Goal: Task Accomplishment & Management: Use online tool/utility

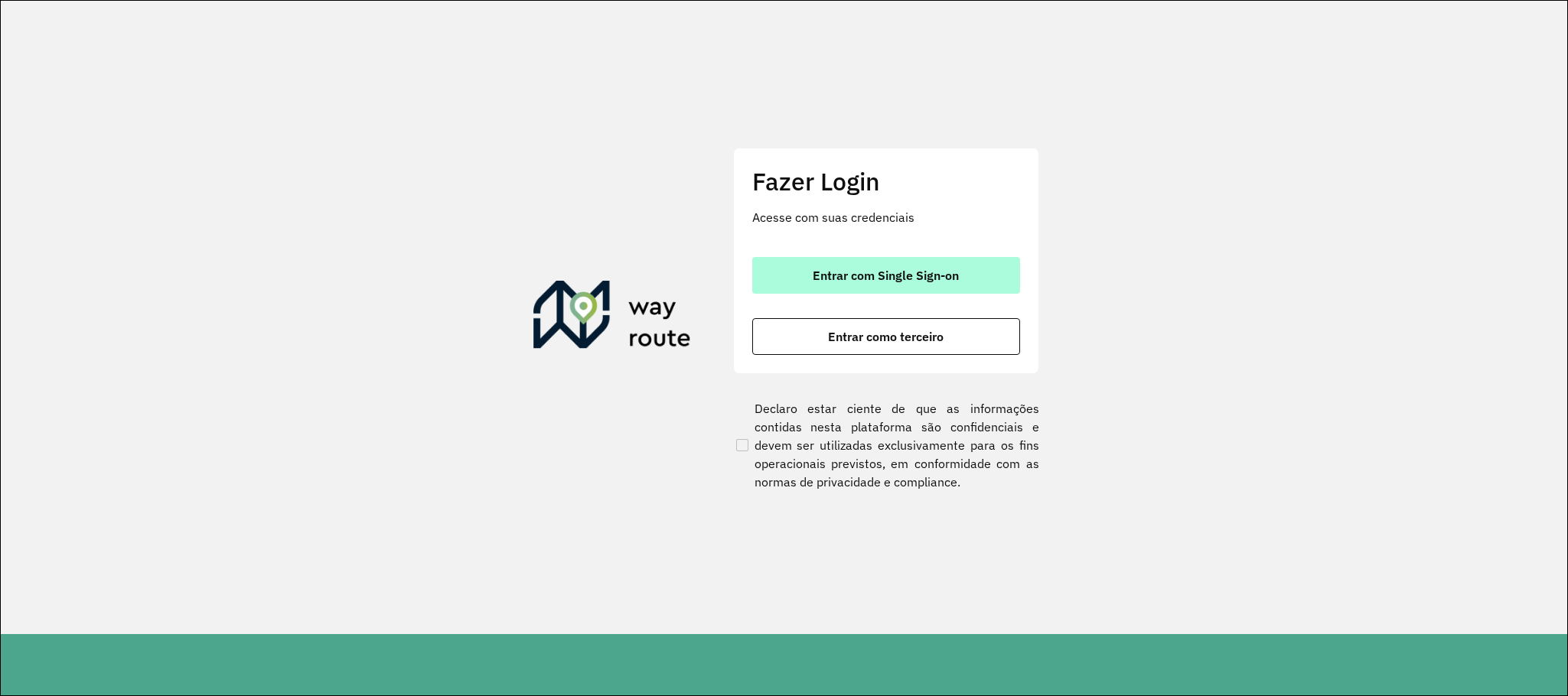
click at [913, 278] on span "Entrar com Single Sign-on" at bounding box center [885, 275] width 146 height 12
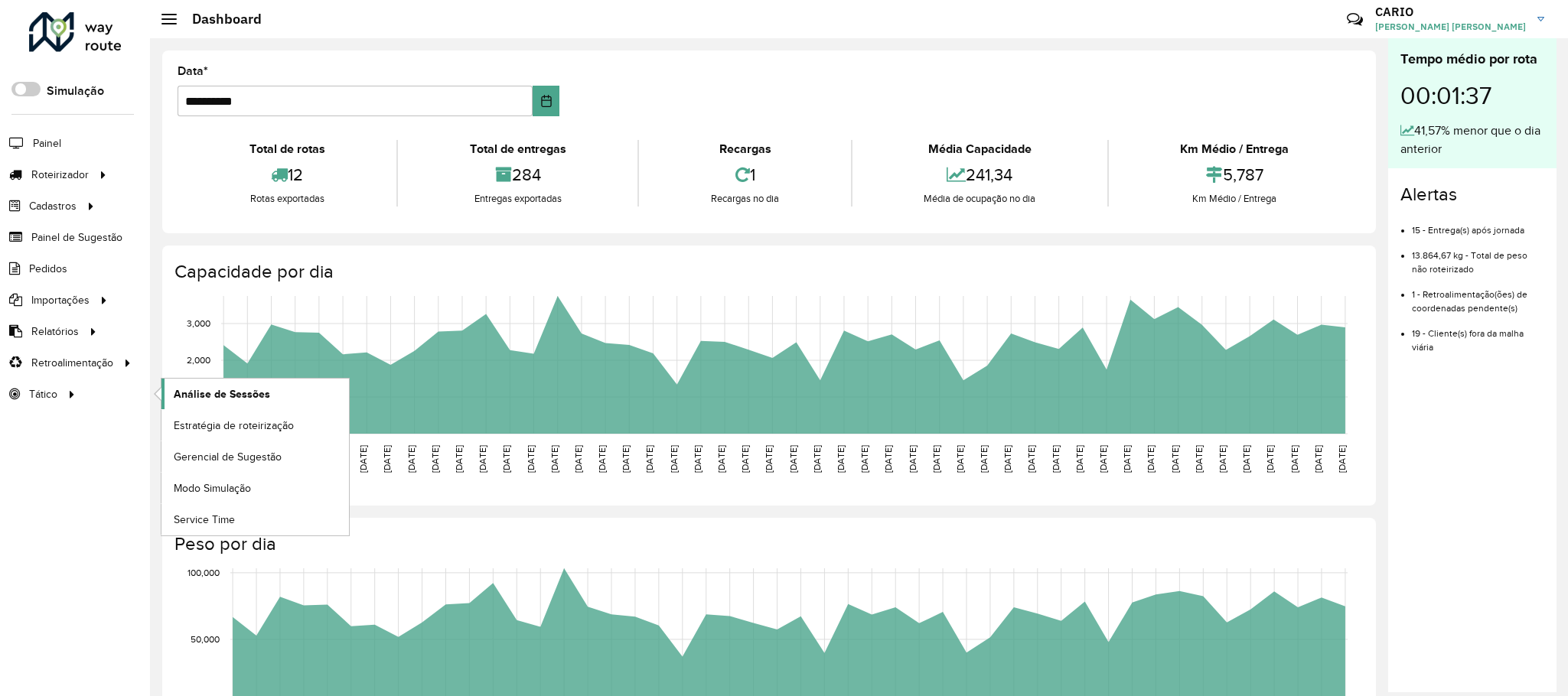
click at [205, 388] on link "Análise de Sessões" at bounding box center [255, 393] width 188 height 31
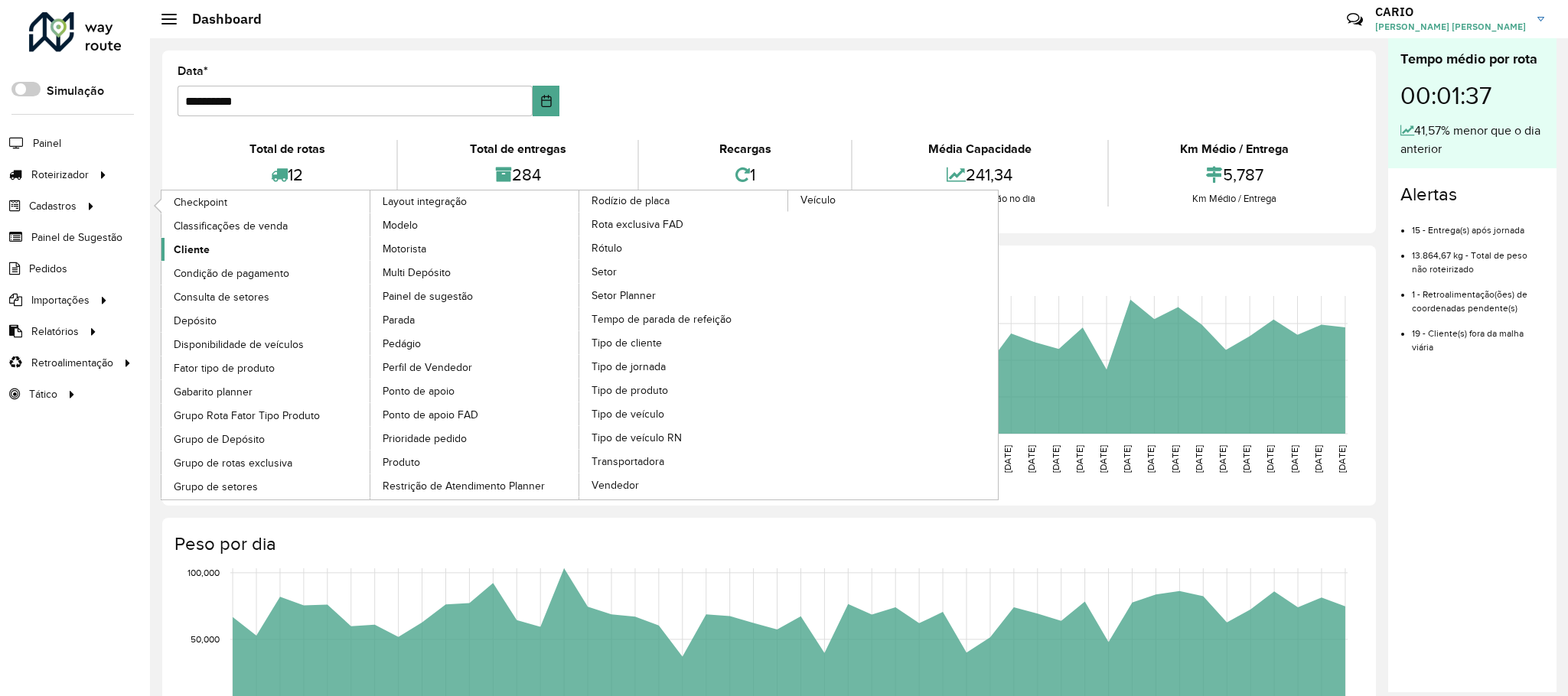
click at [205, 255] on span "Cliente" at bounding box center [191, 250] width 36 height 16
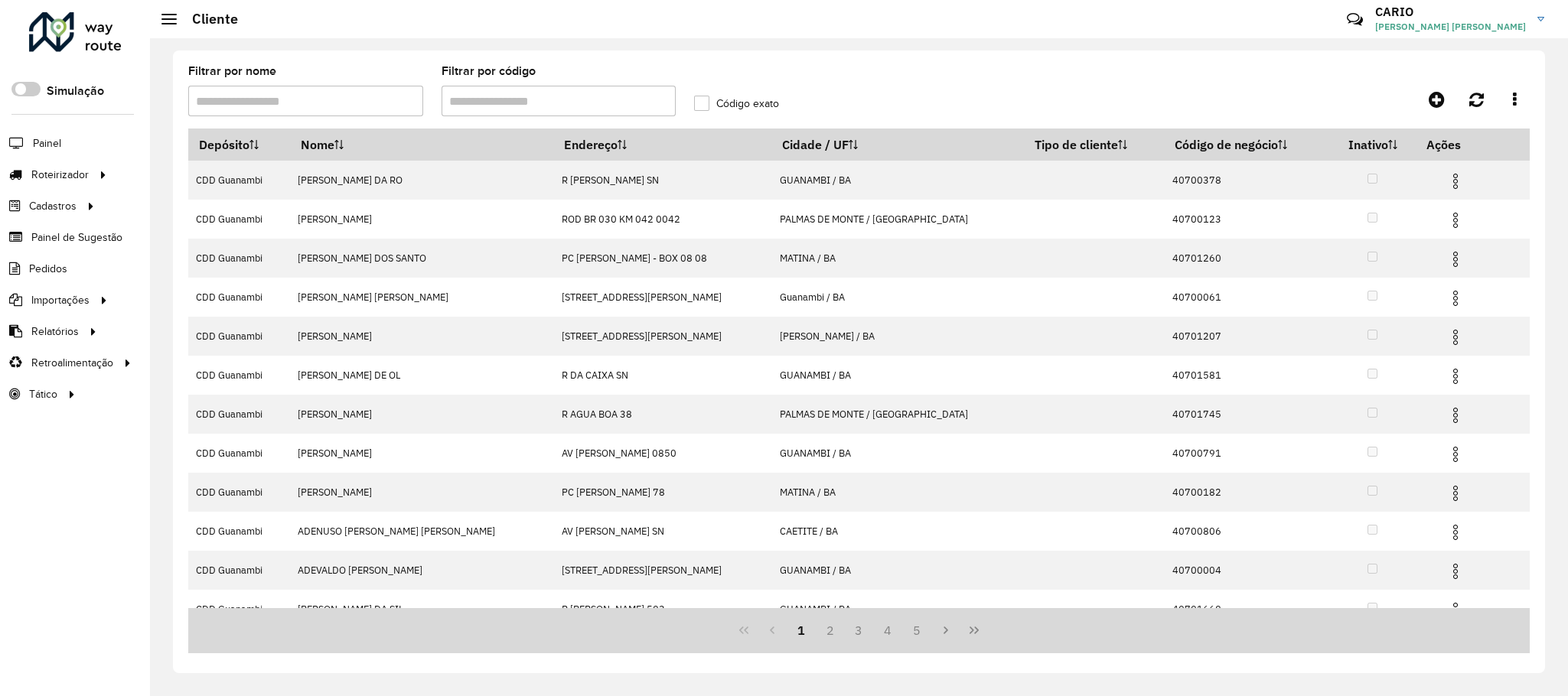
click at [577, 106] on input "Filtrar por código" at bounding box center [558, 101] width 235 height 31
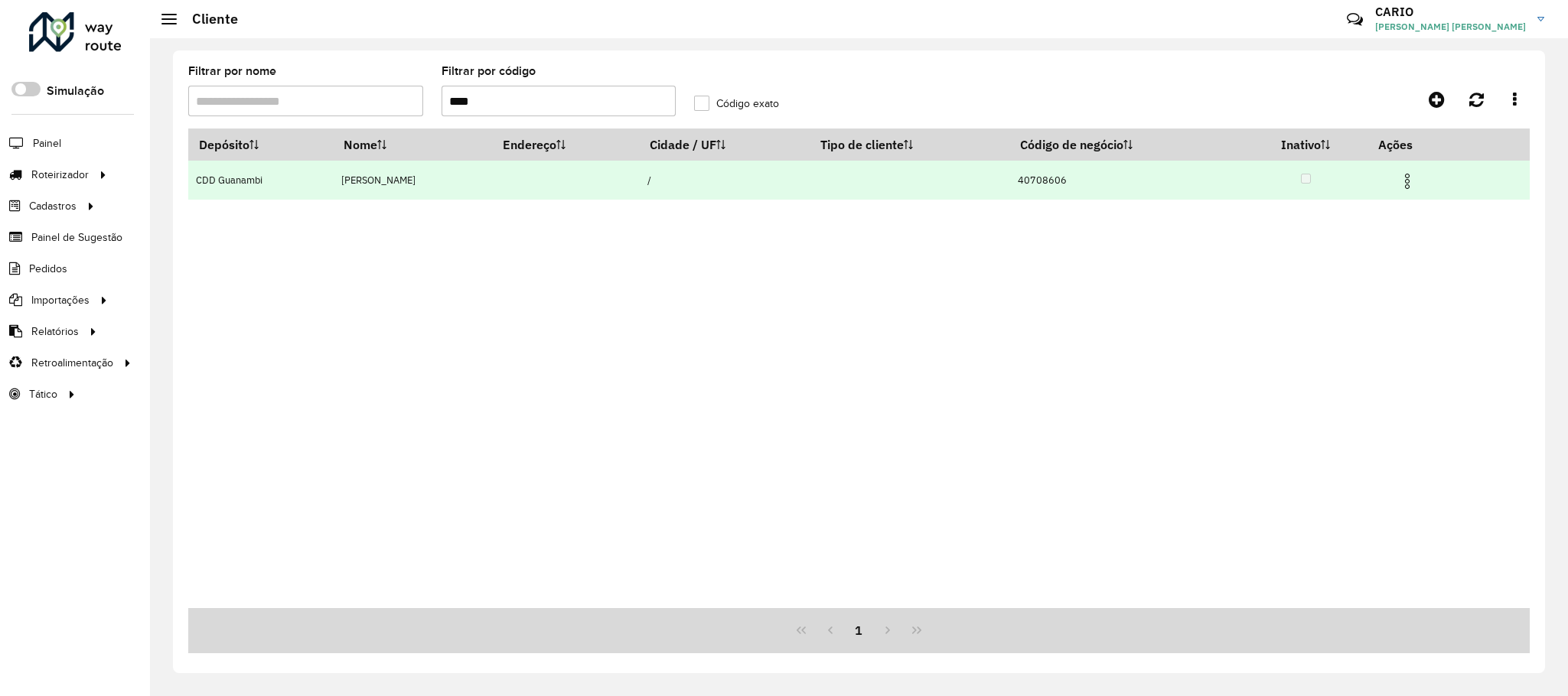
type input "****"
click at [1417, 179] on img at bounding box center [1407, 181] width 19 height 19
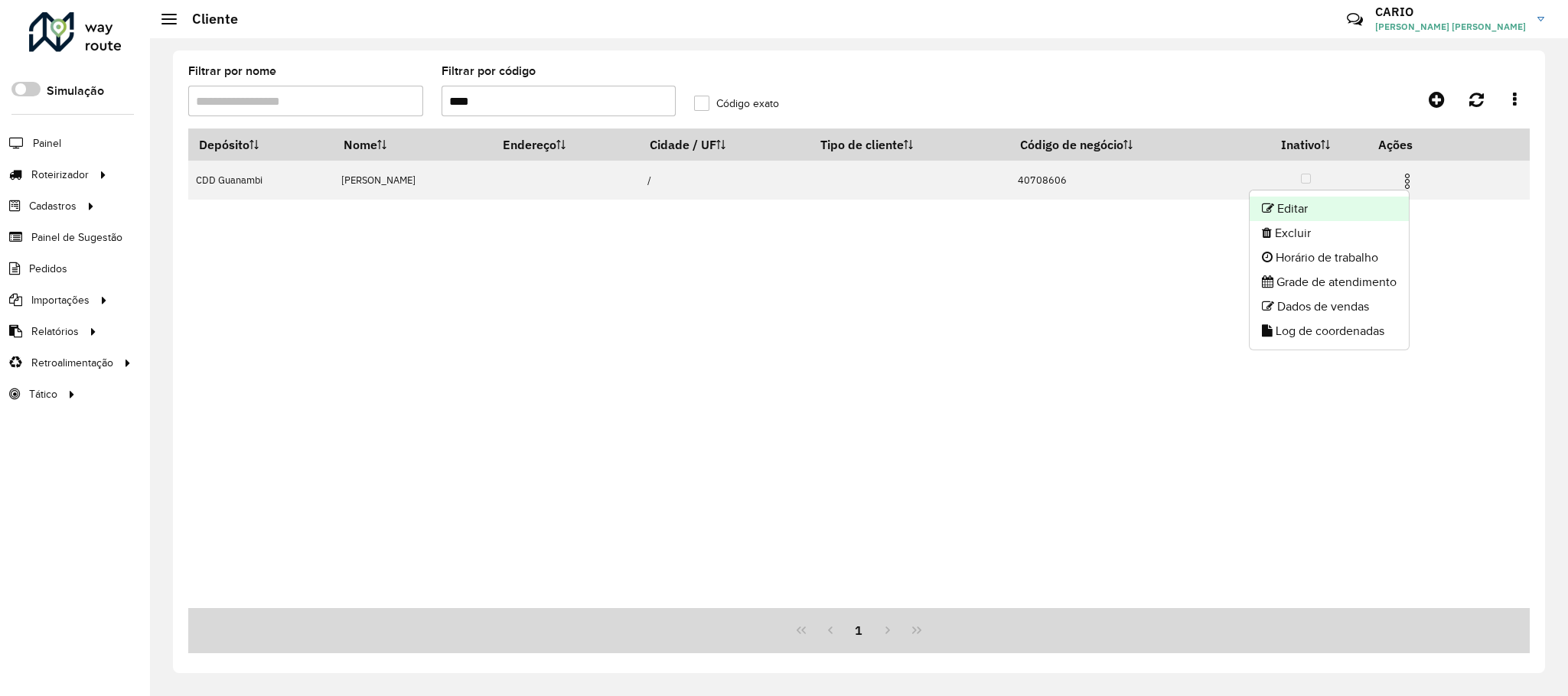
click at [1355, 207] on li "Editar" at bounding box center [1329, 209] width 159 height 25
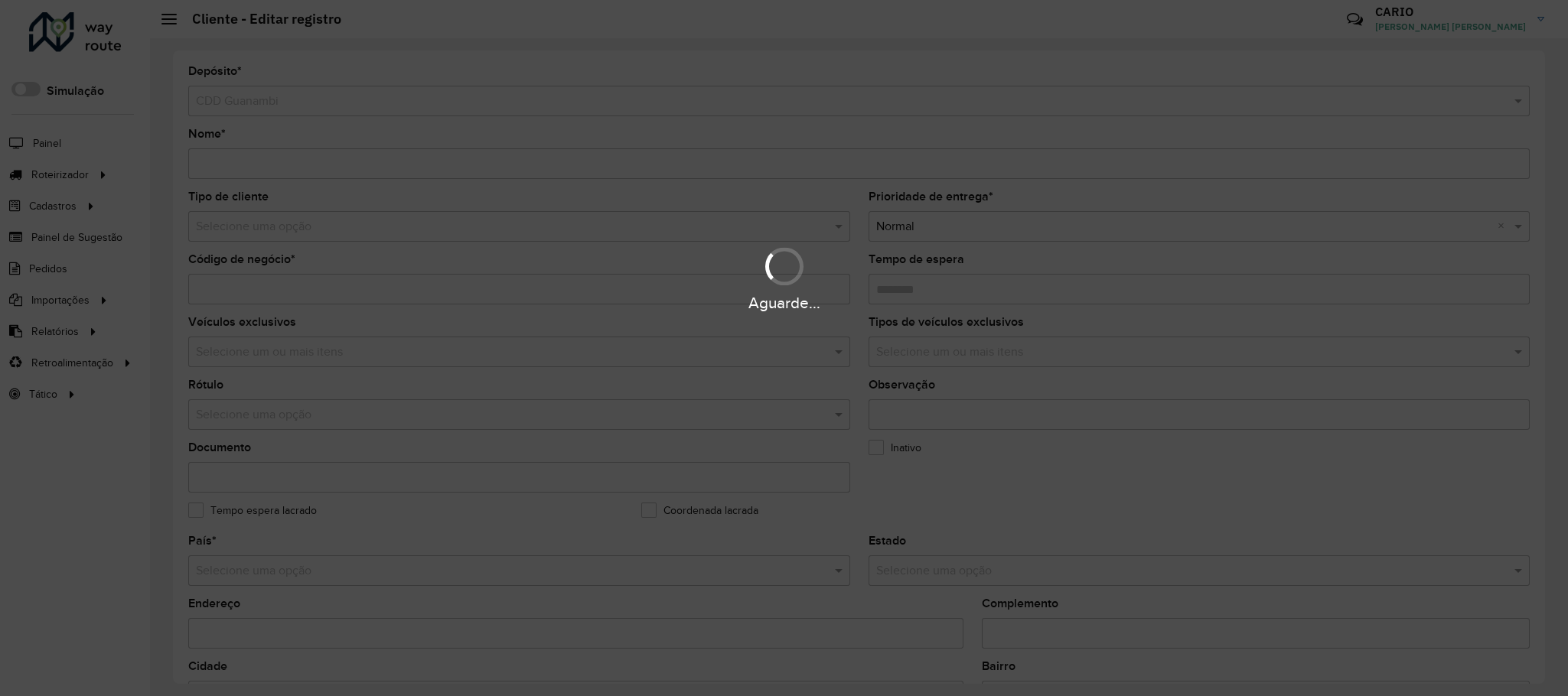
type input "**********"
type input "********"
type input "**********"
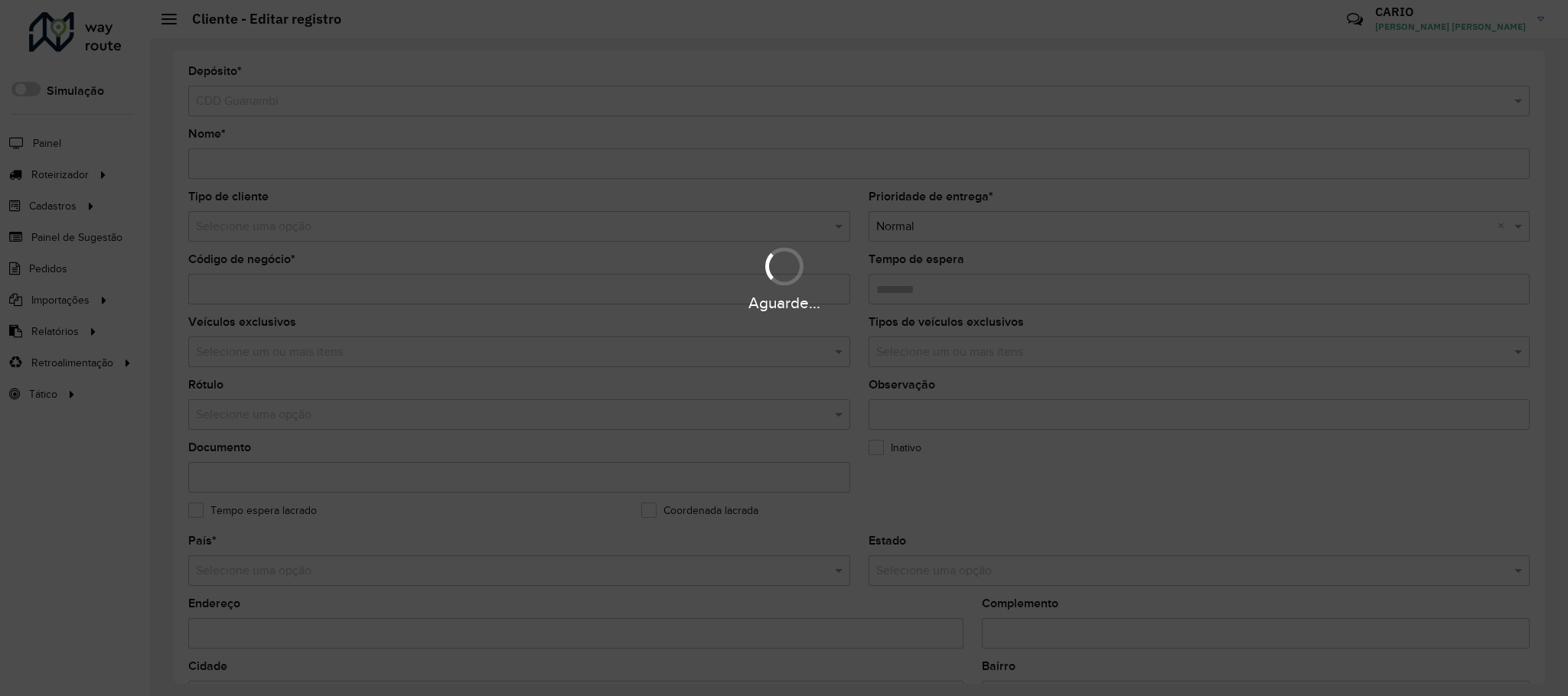
type input "**********"
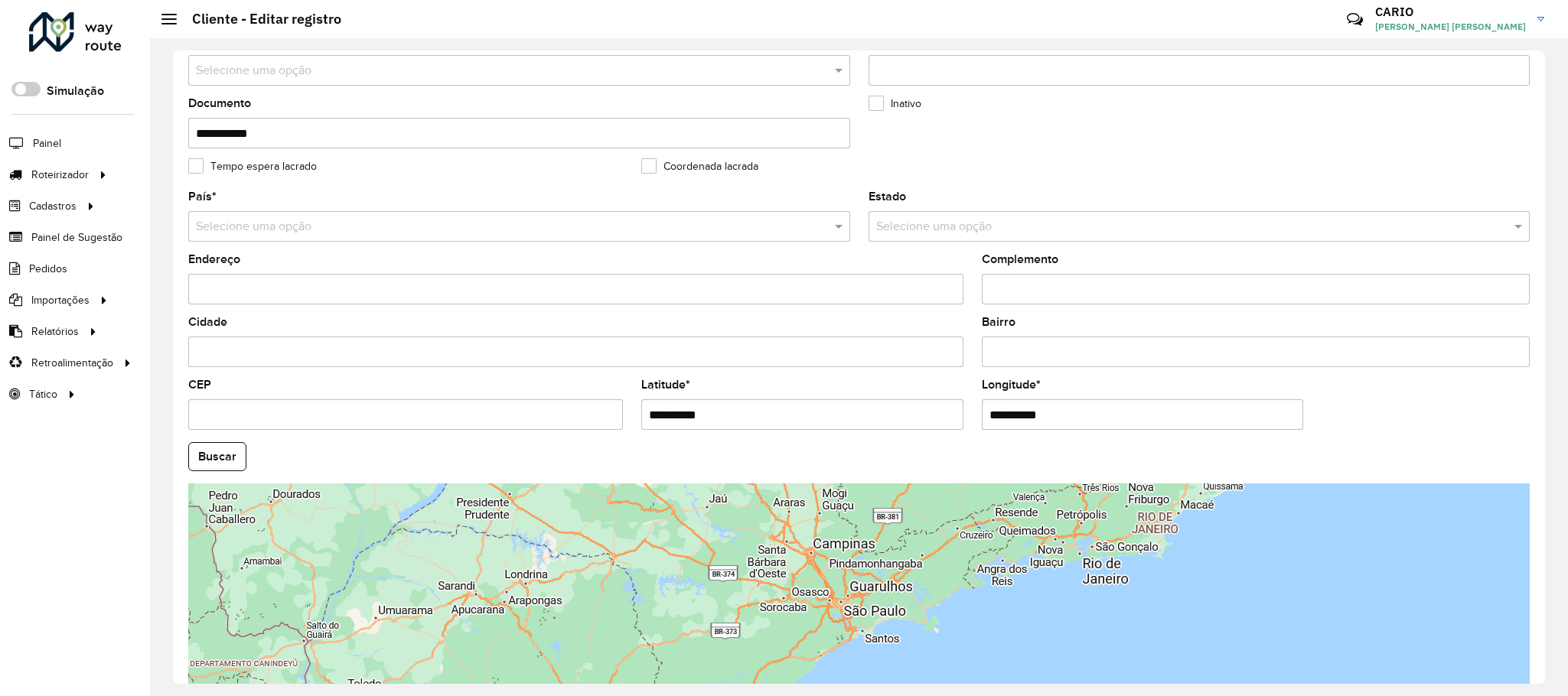
scroll to position [447, 0]
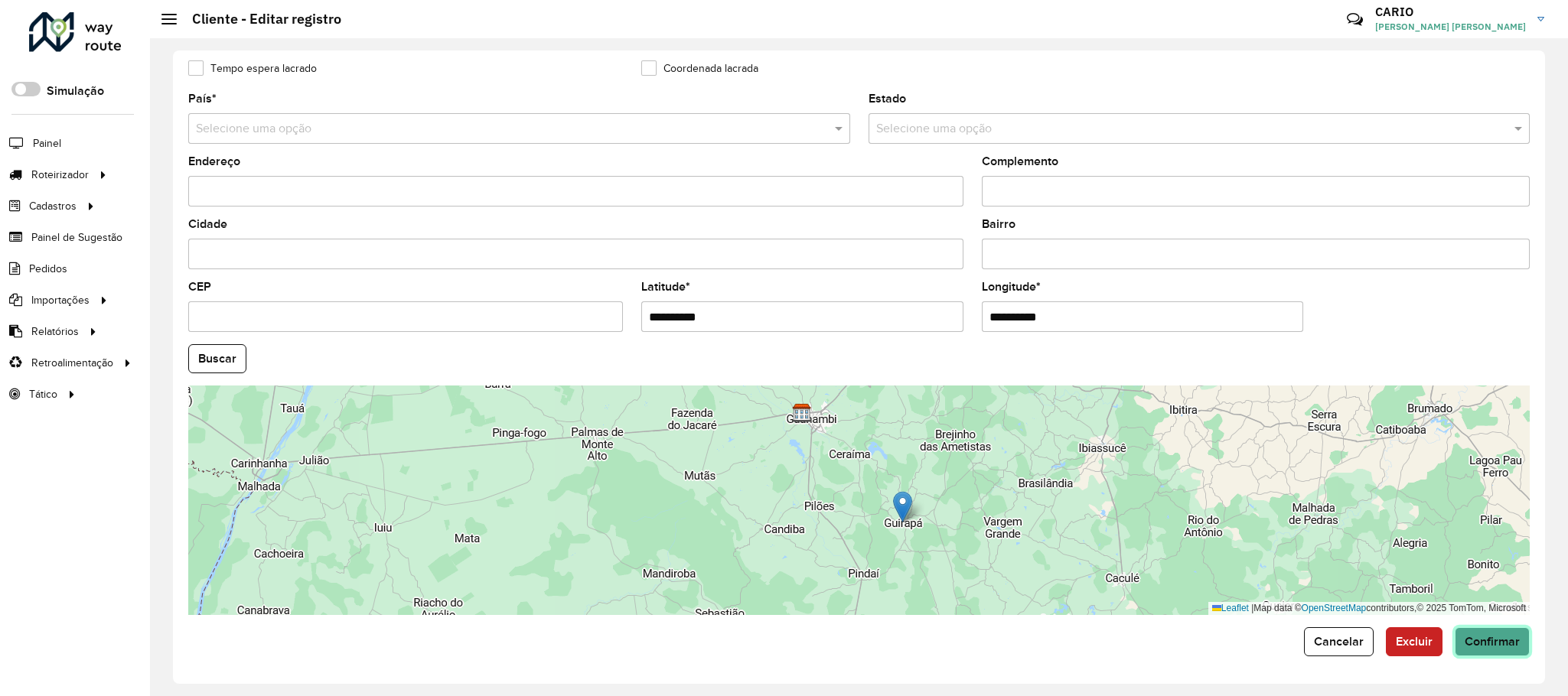
click at [1470, 642] on span "Confirmar" at bounding box center [1492, 641] width 55 height 13
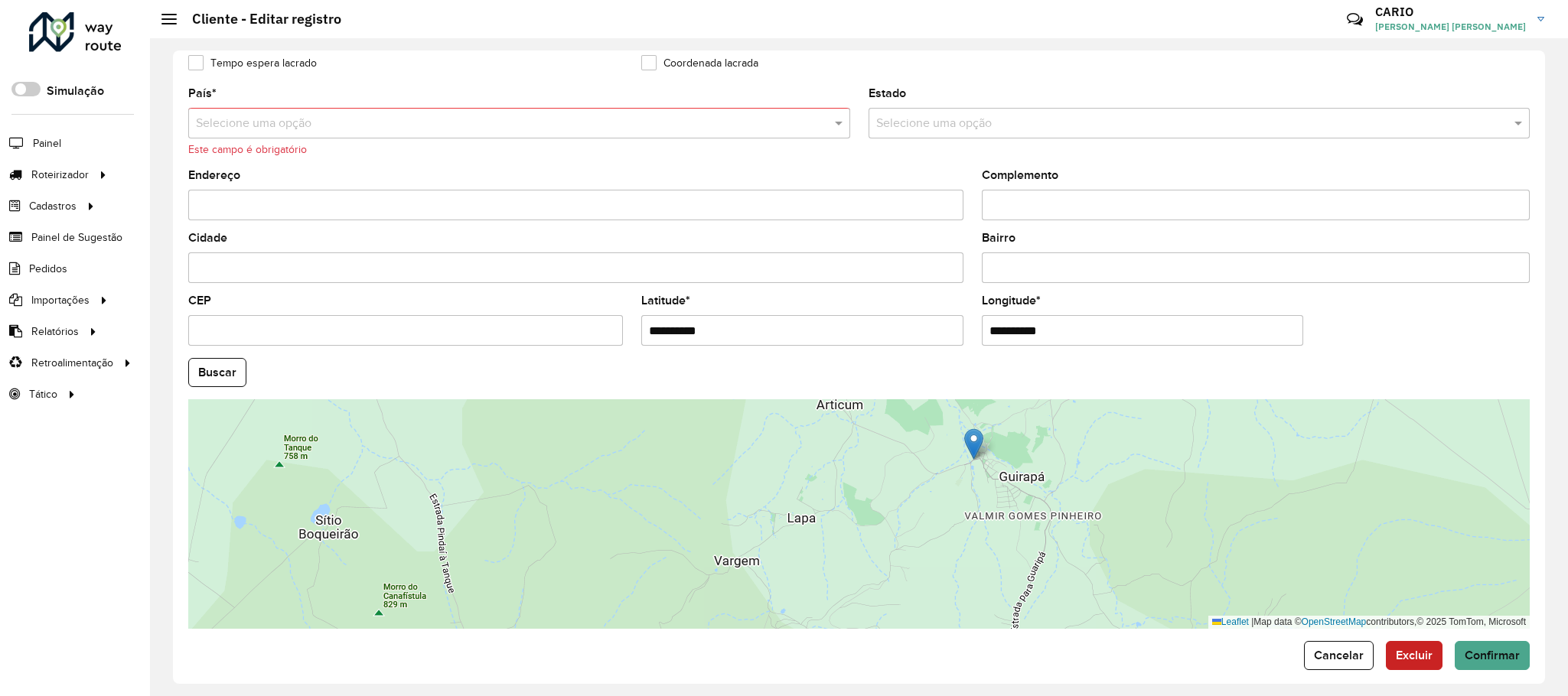
drag, startPoint x: 1019, startPoint y: 502, endPoint x: 1014, endPoint y: 540, distance: 38.3
click at [1014, 540] on div "Leaflet | Map data © OpenStreetMap contributors,© 2025 TomTom, Microsoft" at bounding box center [858, 514] width 1341 height 229
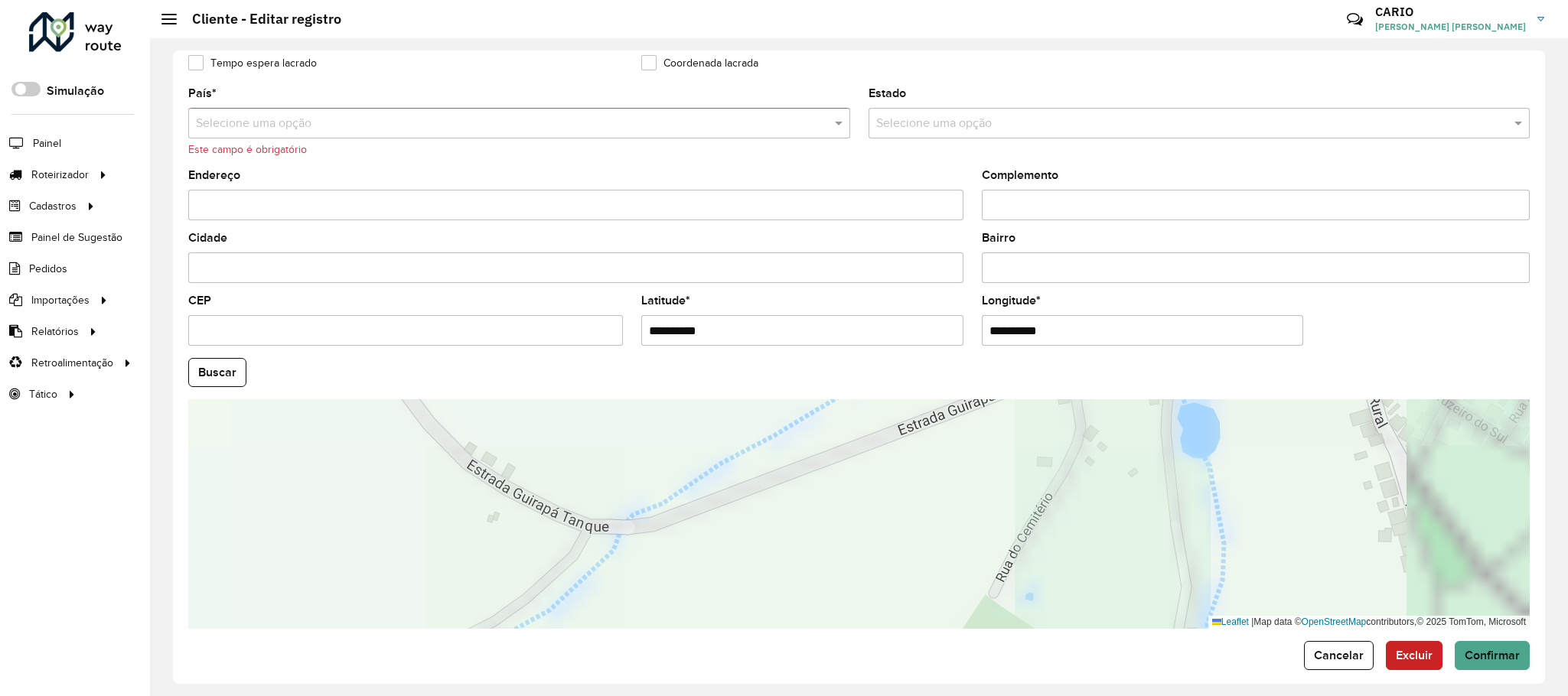
drag, startPoint x: 1148, startPoint y: 502, endPoint x: 990, endPoint y: 630, distance: 203.3
click at [990, 629] on div "Leaflet | Map data © OpenStreetMap contributors,© 2025 TomTom, Microsoft" at bounding box center [858, 514] width 1341 height 229
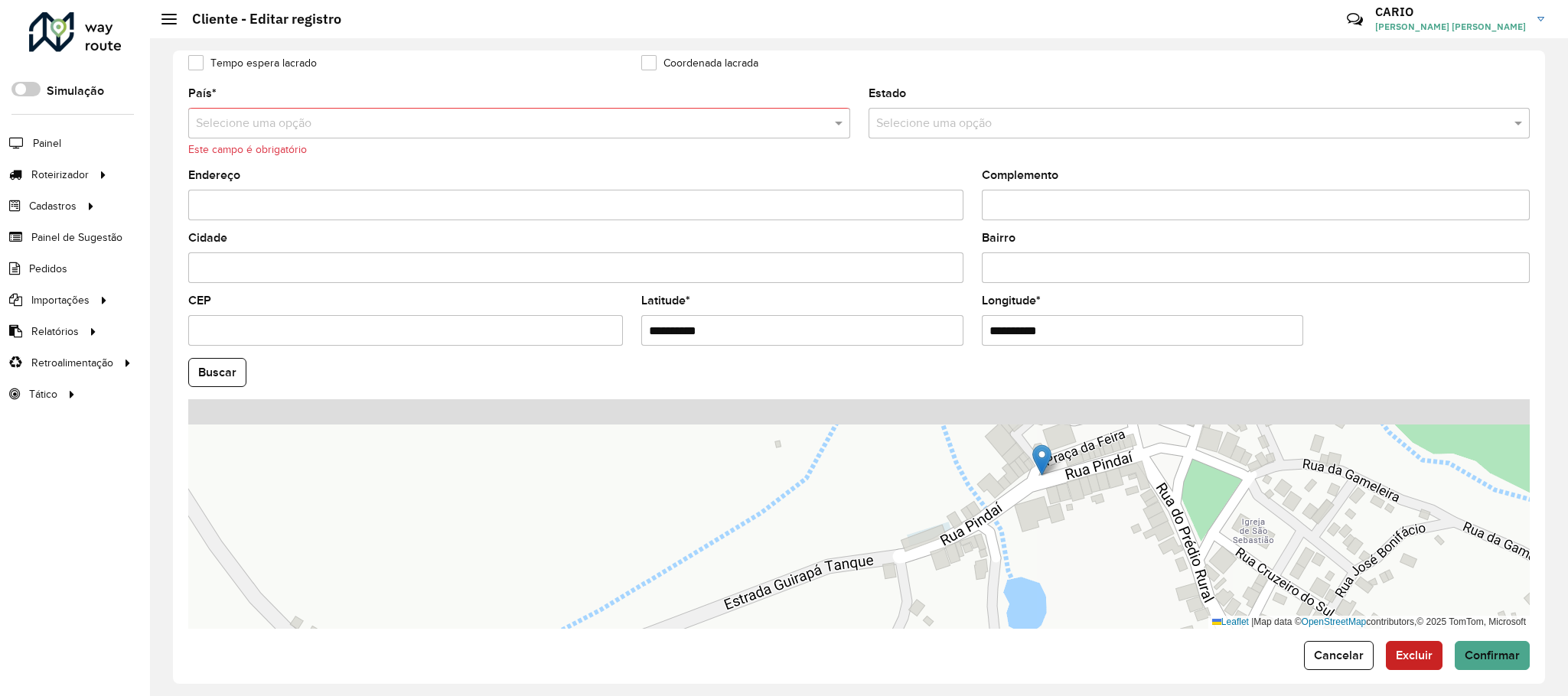
drag, startPoint x: 1058, startPoint y: 535, endPoint x: 1033, endPoint y: 519, distance: 29.7
click at [1042, 555] on div "Leaflet | Map data © OpenStreetMap contributors,© 2025 TomTom, Microsoft" at bounding box center [858, 514] width 1341 height 229
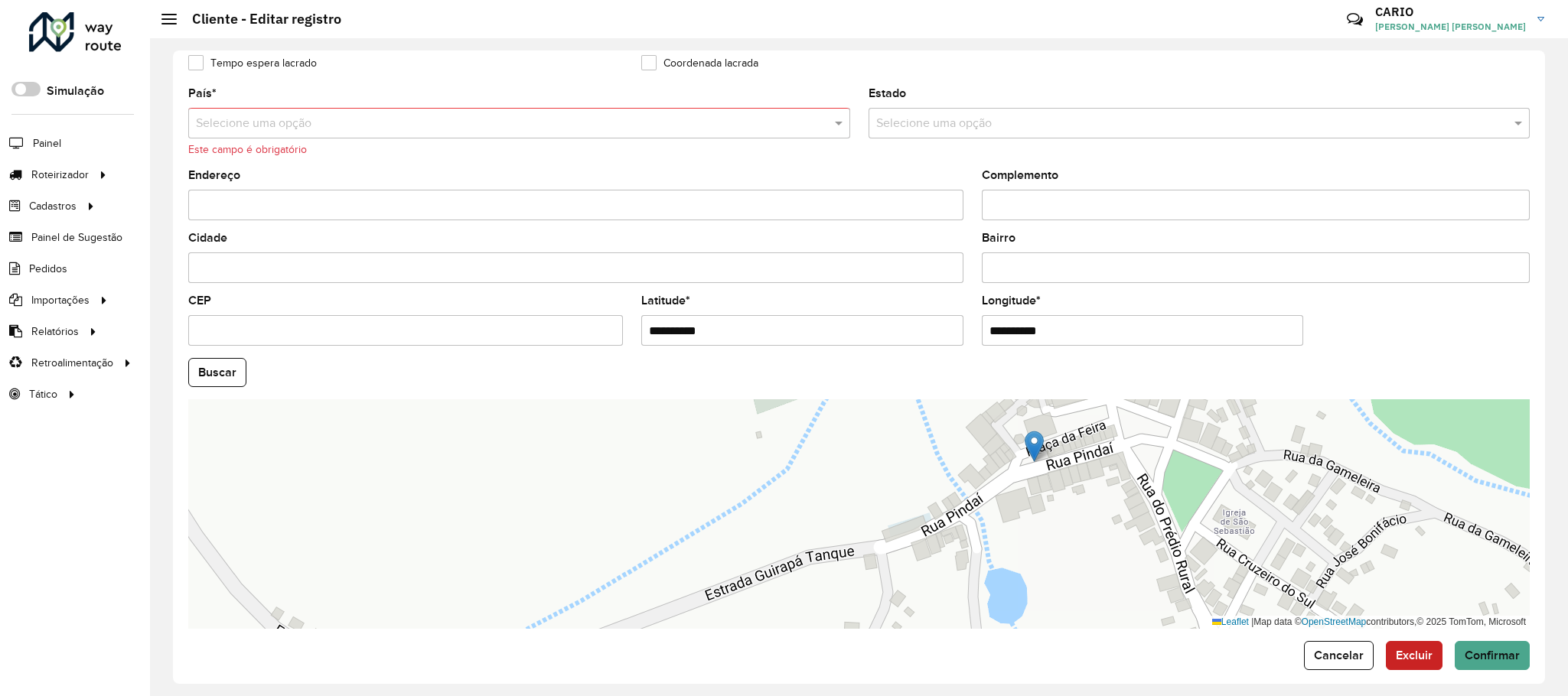
drag, startPoint x: 1020, startPoint y: 445, endPoint x: 1031, endPoint y: 440, distance: 12.1
click at [1031, 440] on img at bounding box center [1034, 445] width 19 height 31
type input "**********"
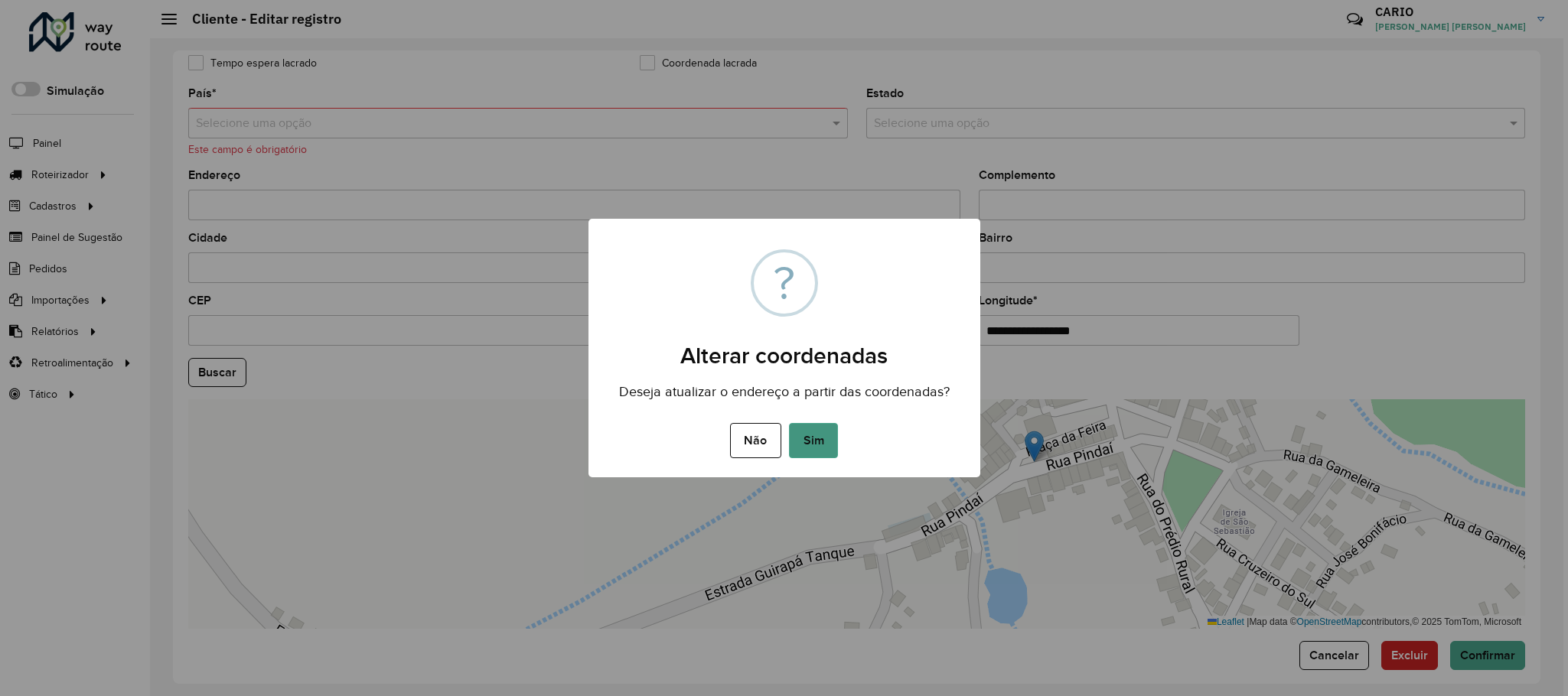
click at [831, 438] on button "Sim" at bounding box center [812, 441] width 49 height 35
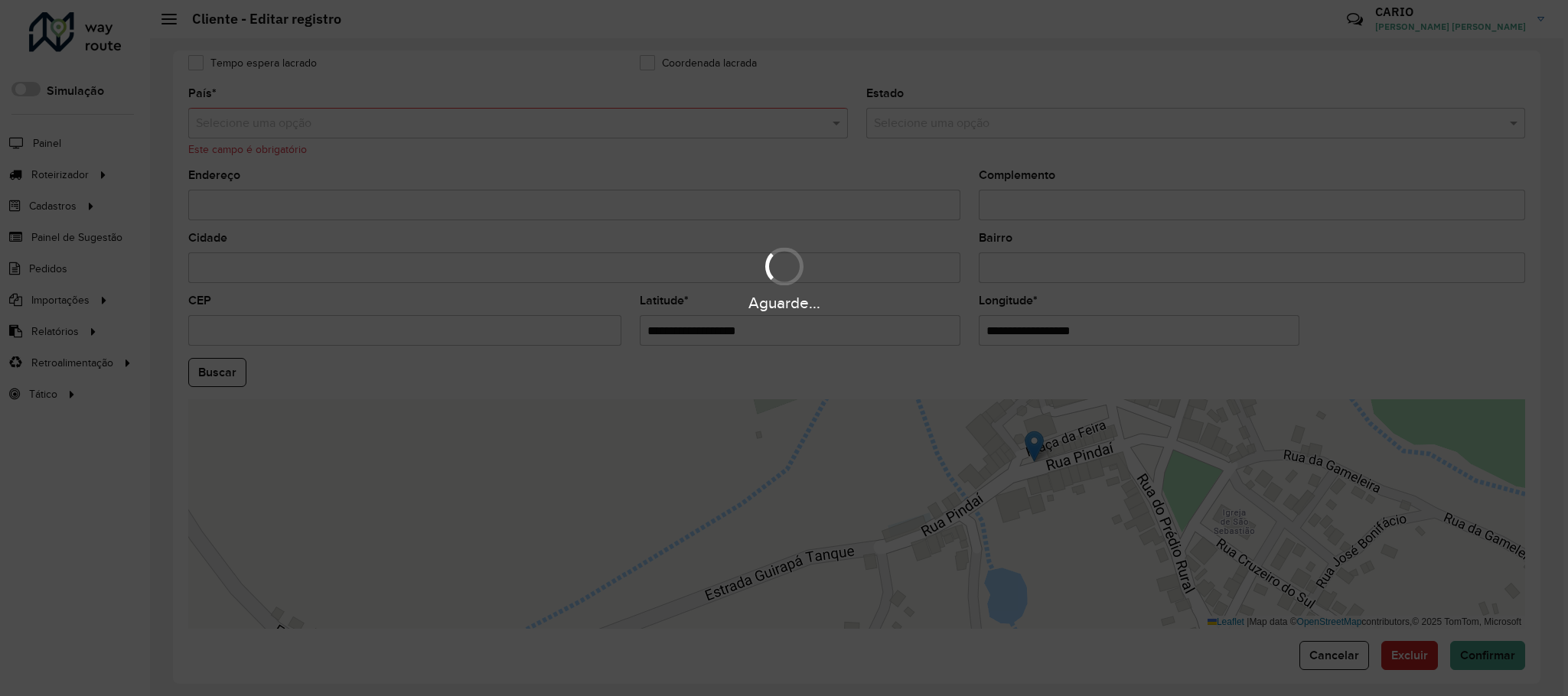
type input "**********"
type input "******"
type input "*******"
type input "*********"
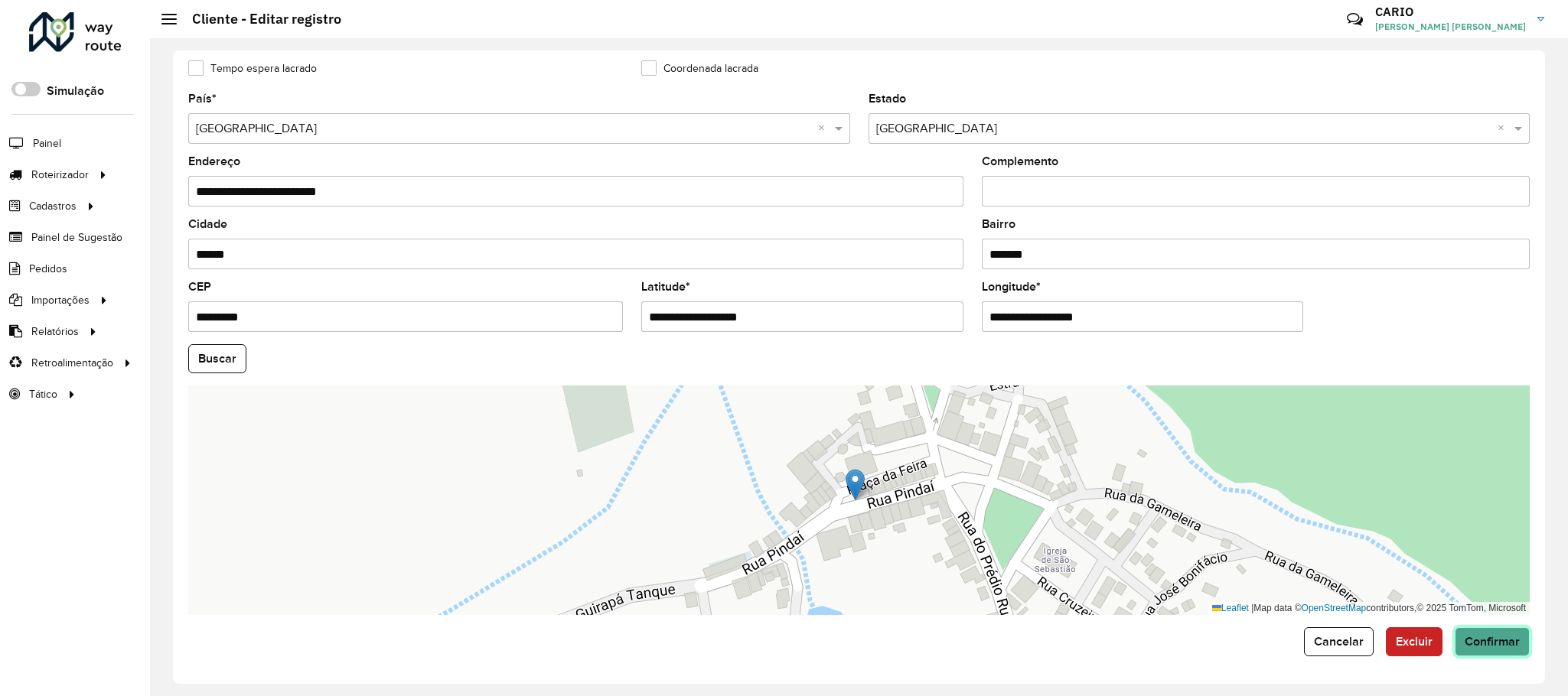
click at [1469, 633] on button "Confirmar" at bounding box center [1492, 641] width 75 height 29
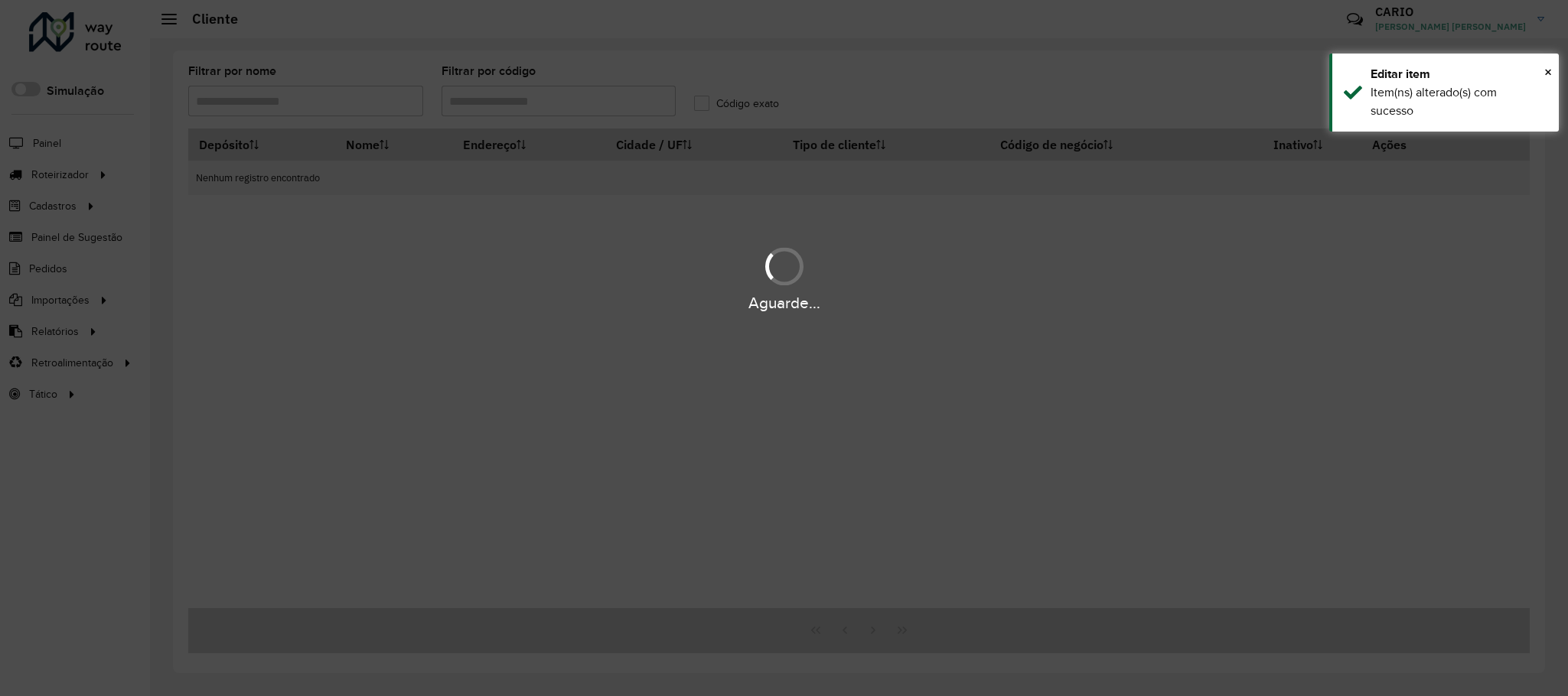
type input "****"
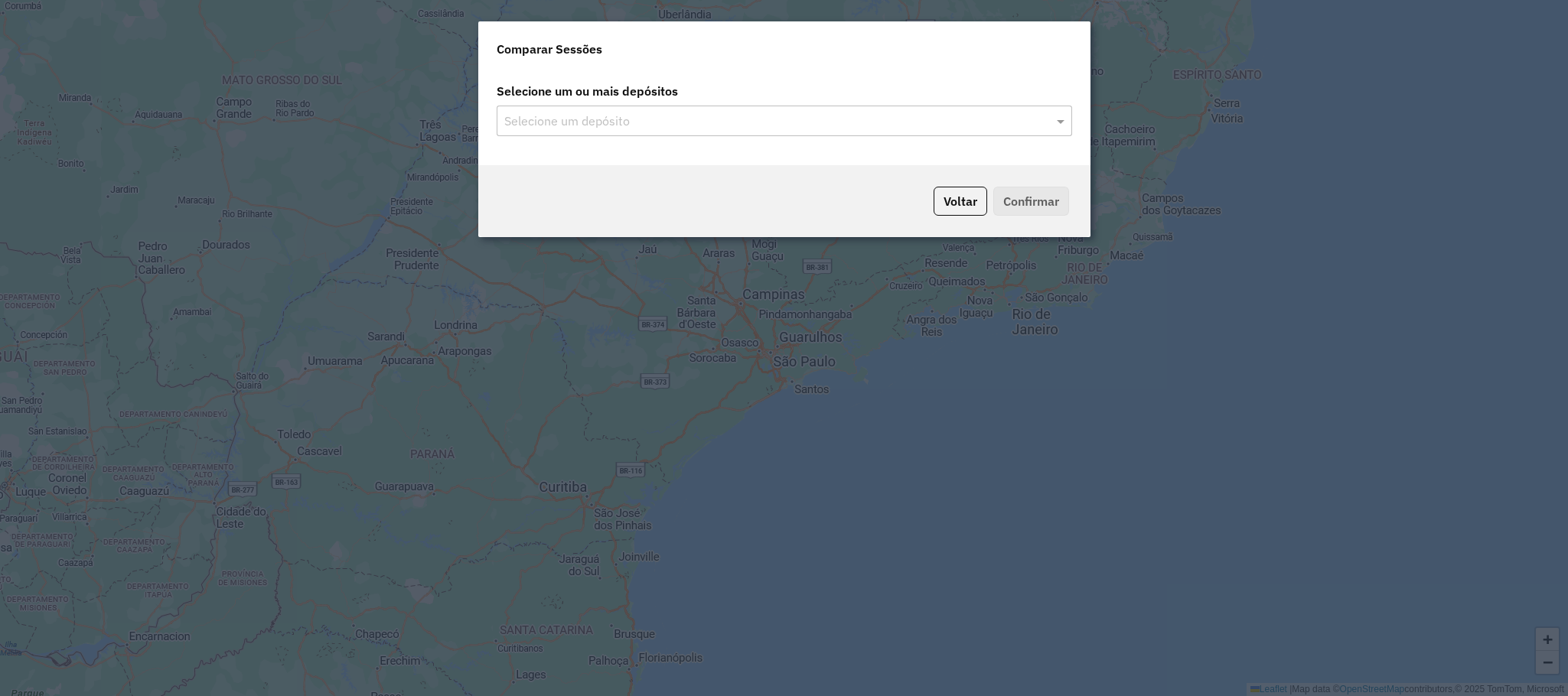
click at [835, 126] on input "text" at bounding box center [777, 121] width 553 height 19
click at [1060, 120] on span at bounding box center [1062, 120] width 19 height 19
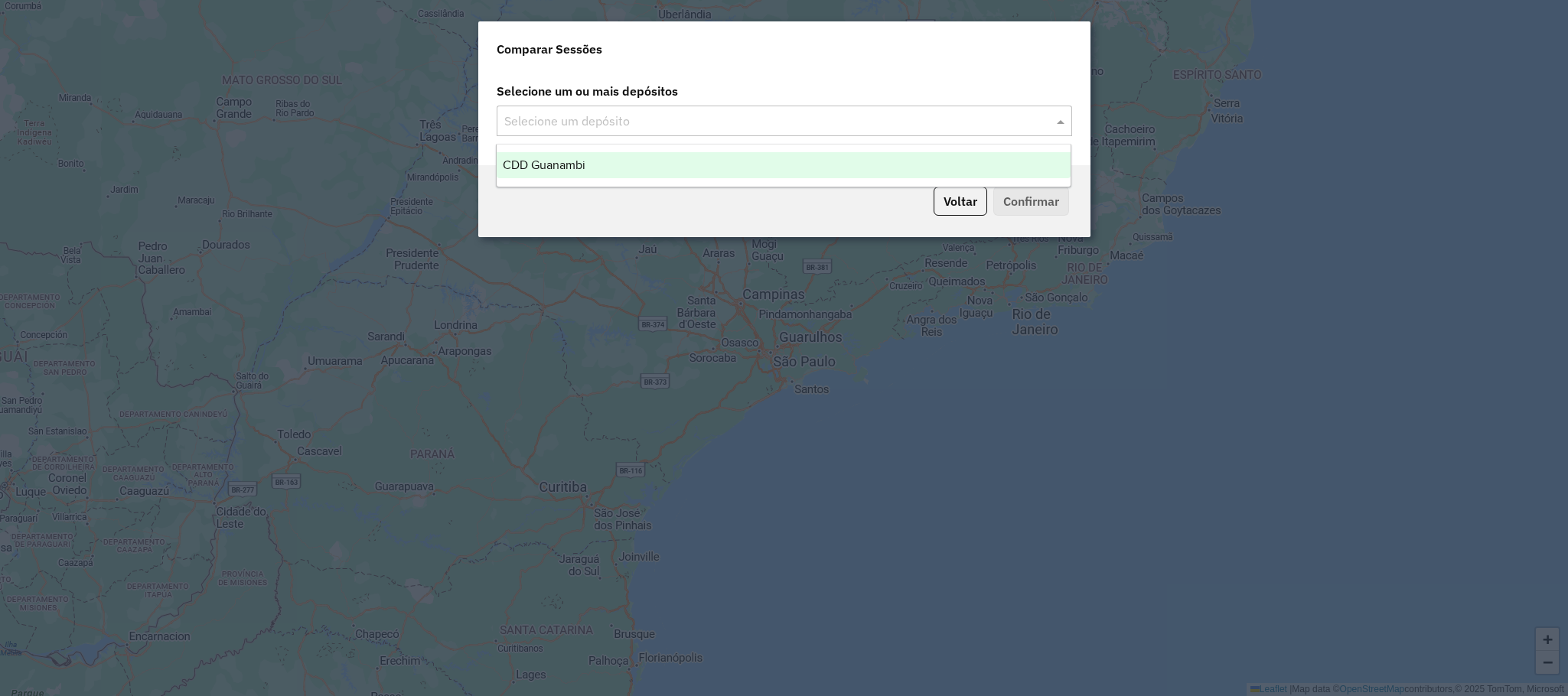
drag, startPoint x: 700, startPoint y: 166, endPoint x: 980, endPoint y: 218, distance: 284.8
click at [704, 164] on div "CDD Guanambi" at bounding box center [783, 165] width 574 height 26
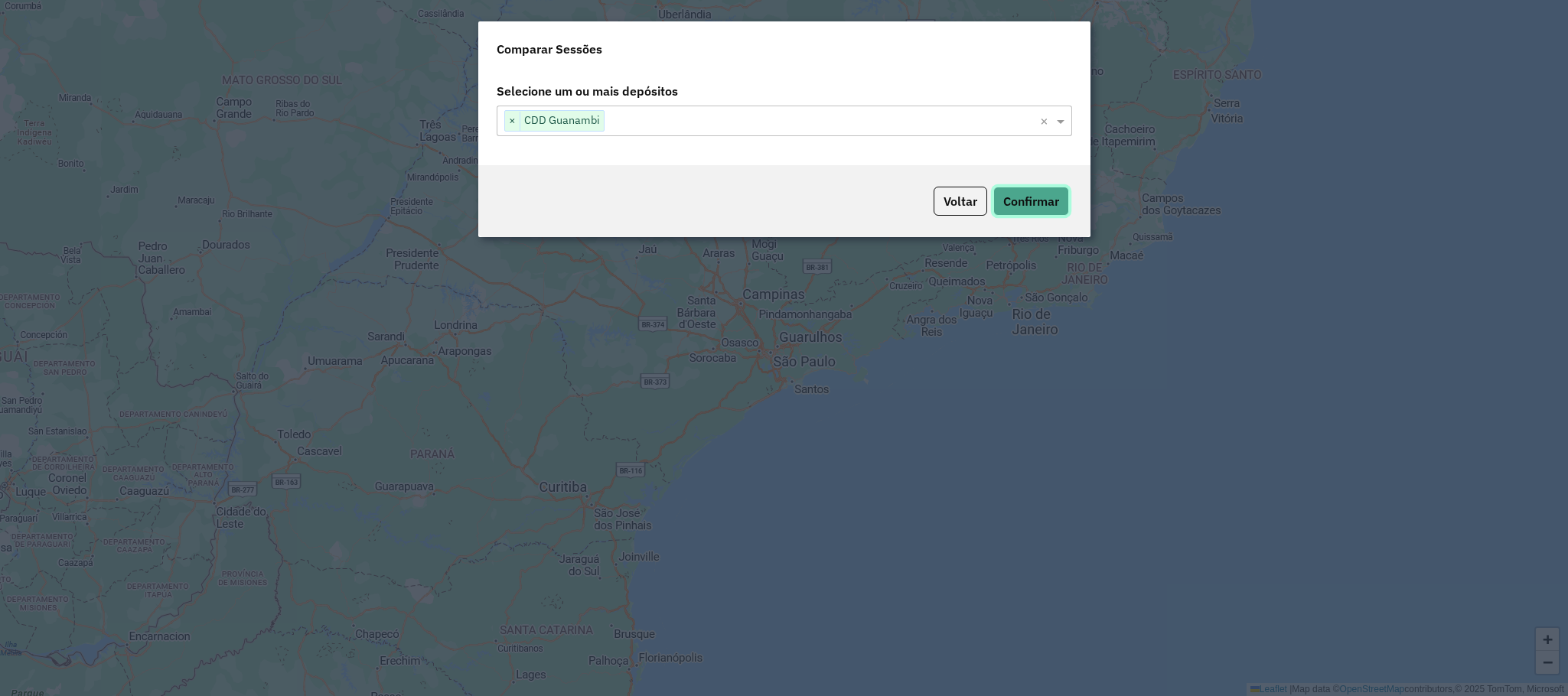
click at [1049, 213] on button "Confirmar" at bounding box center [1030, 201] width 75 height 29
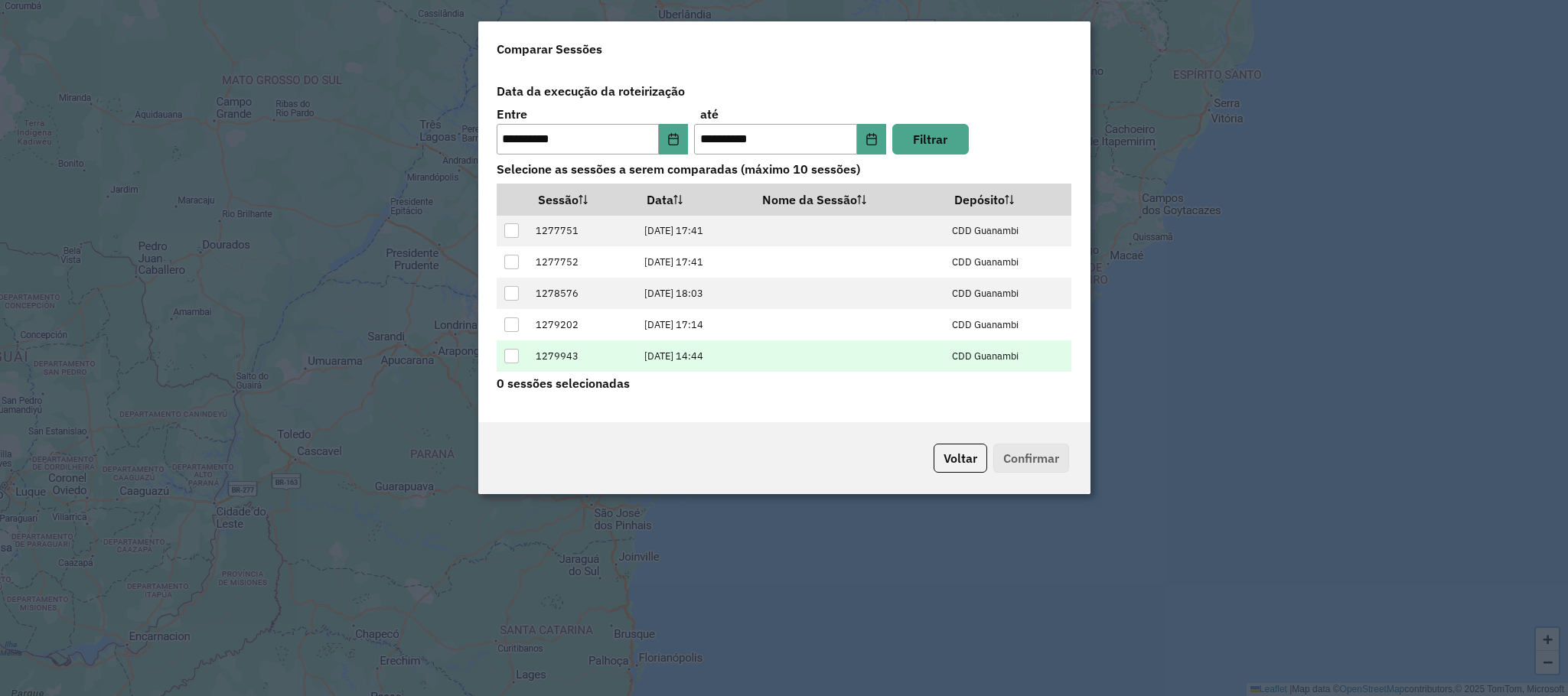
scroll to position [94, 0]
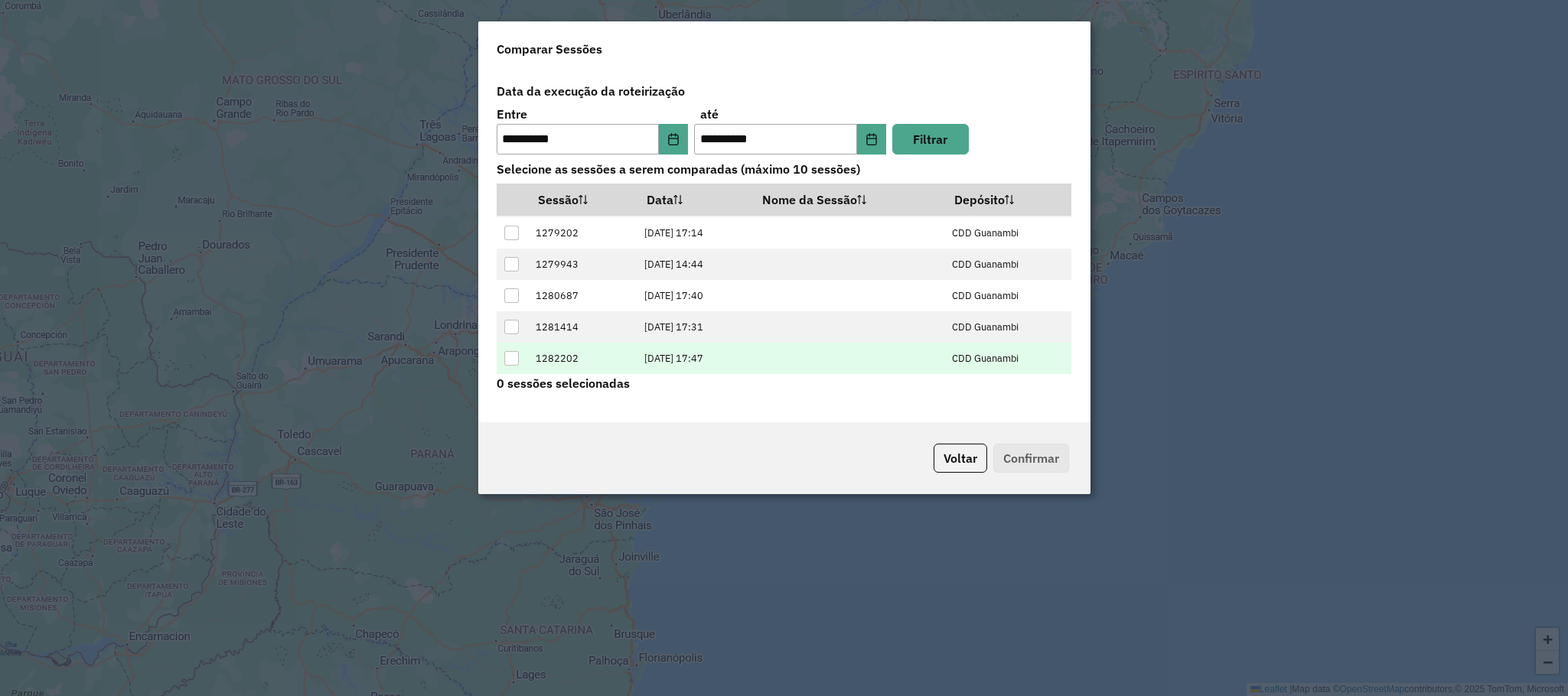
click at [510, 356] on div at bounding box center [511, 358] width 14 height 14
click at [1024, 457] on button "Confirmar" at bounding box center [1030, 458] width 75 height 29
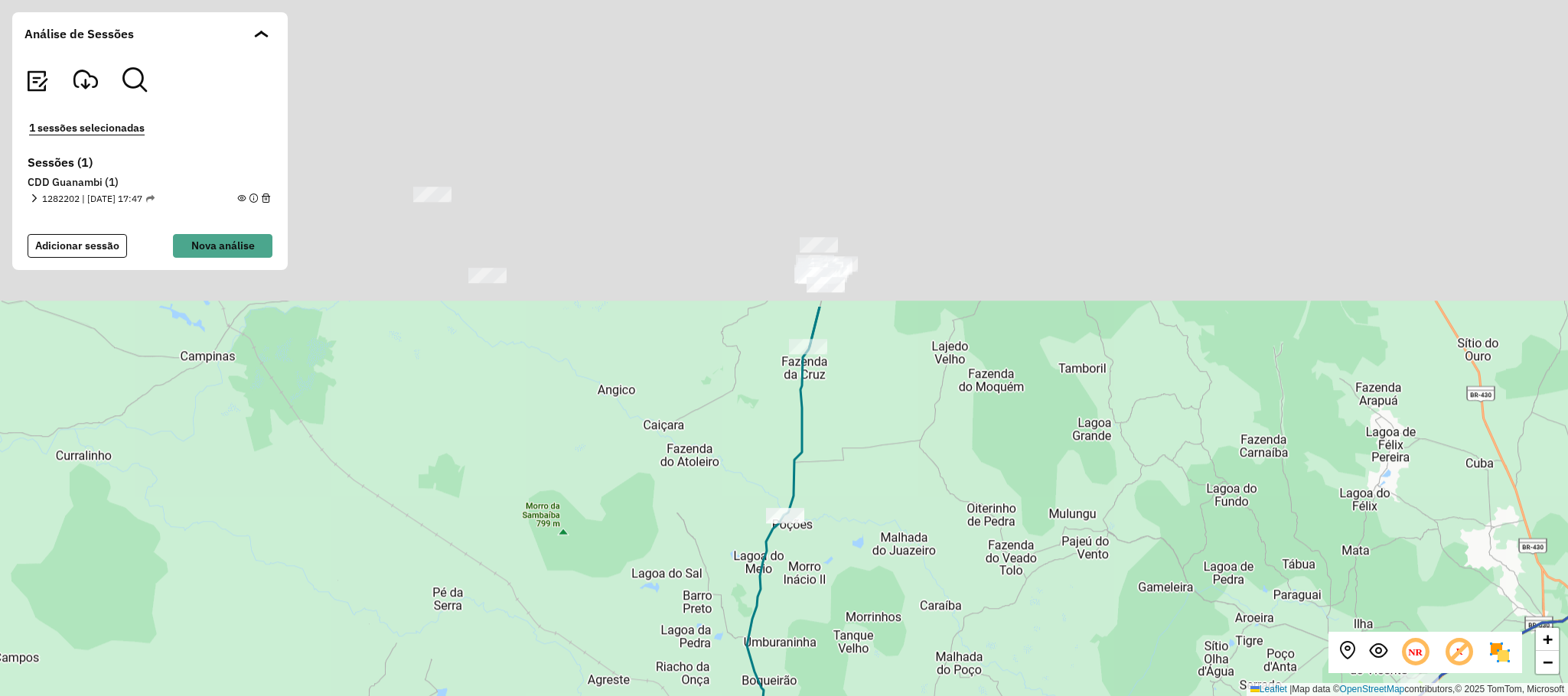
drag, startPoint x: 884, startPoint y: 105, endPoint x: 880, endPoint y: 509, distance: 404.0
click at [891, 507] on div "+ − Leaflet | Map data © OpenStreetMap contributors,© 2025 TomTom, Microsoft" at bounding box center [784, 348] width 1568 height 696
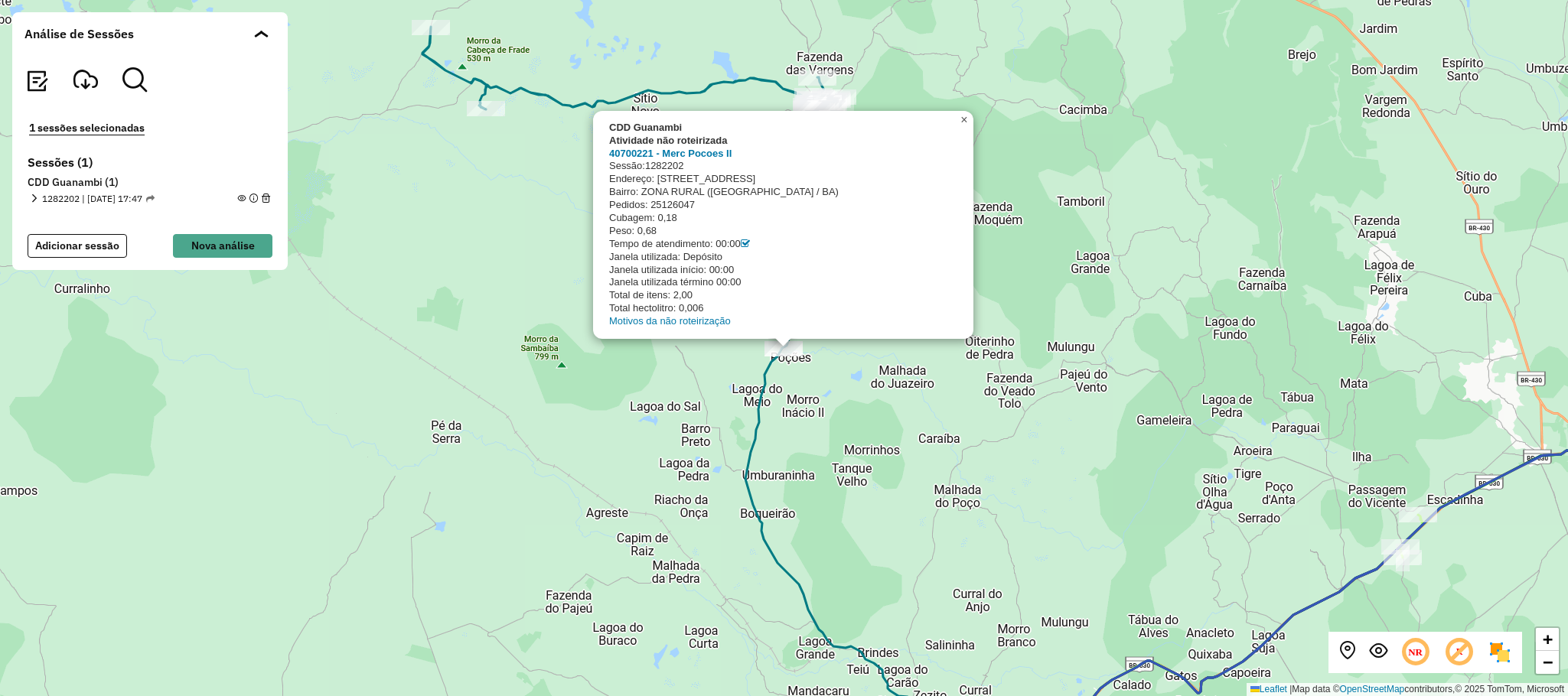
click at [962, 120] on span "×" at bounding box center [964, 120] width 7 height 13
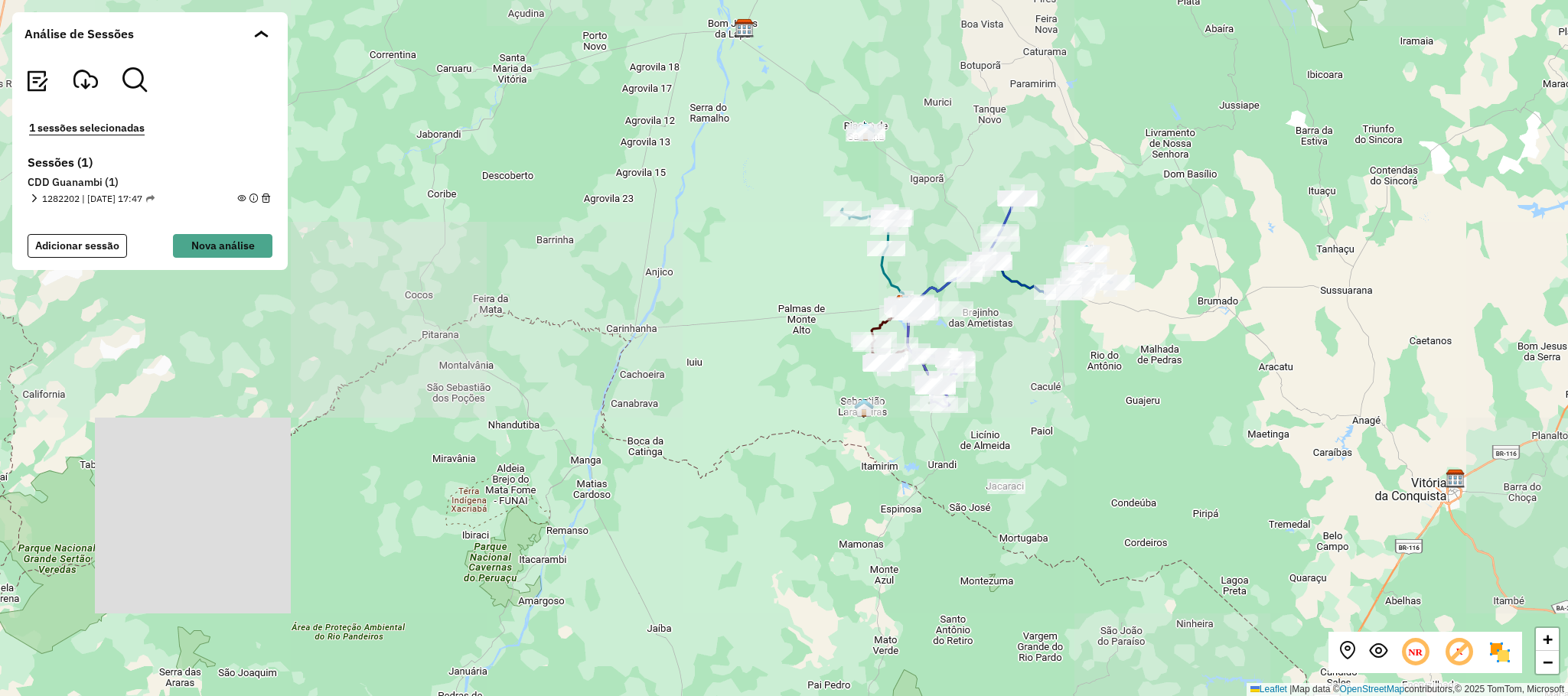
drag, startPoint x: 1235, startPoint y: 395, endPoint x: 1088, endPoint y: 438, distance: 153.2
click at [1091, 451] on div "+ − Leaflet | Map data © OpenStreetMap contributors,© 2025 TomTom, Microsoft" at bounding box center [784, 348] width 1568 height 696
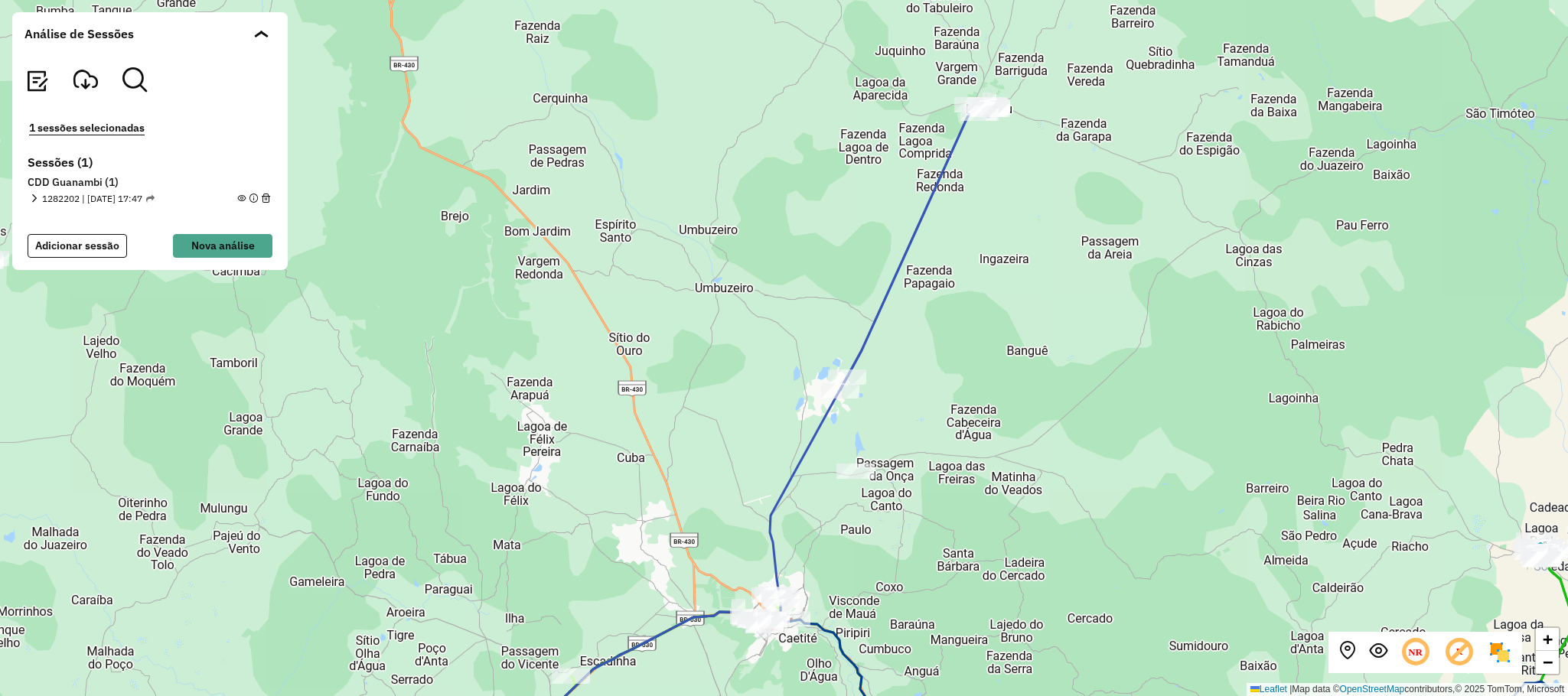
drag, startPoint x: 1033, startPoint y: 319, endPoint x: 1033, endPoint y: 311, distance: 8.0
click at [1037, 311] on div "+ − Leaflet | Map data © OpenStreetMap contributors,© 2025 TomTom, Microsoft" at bounding box center [784, 348] width 1568 height 696
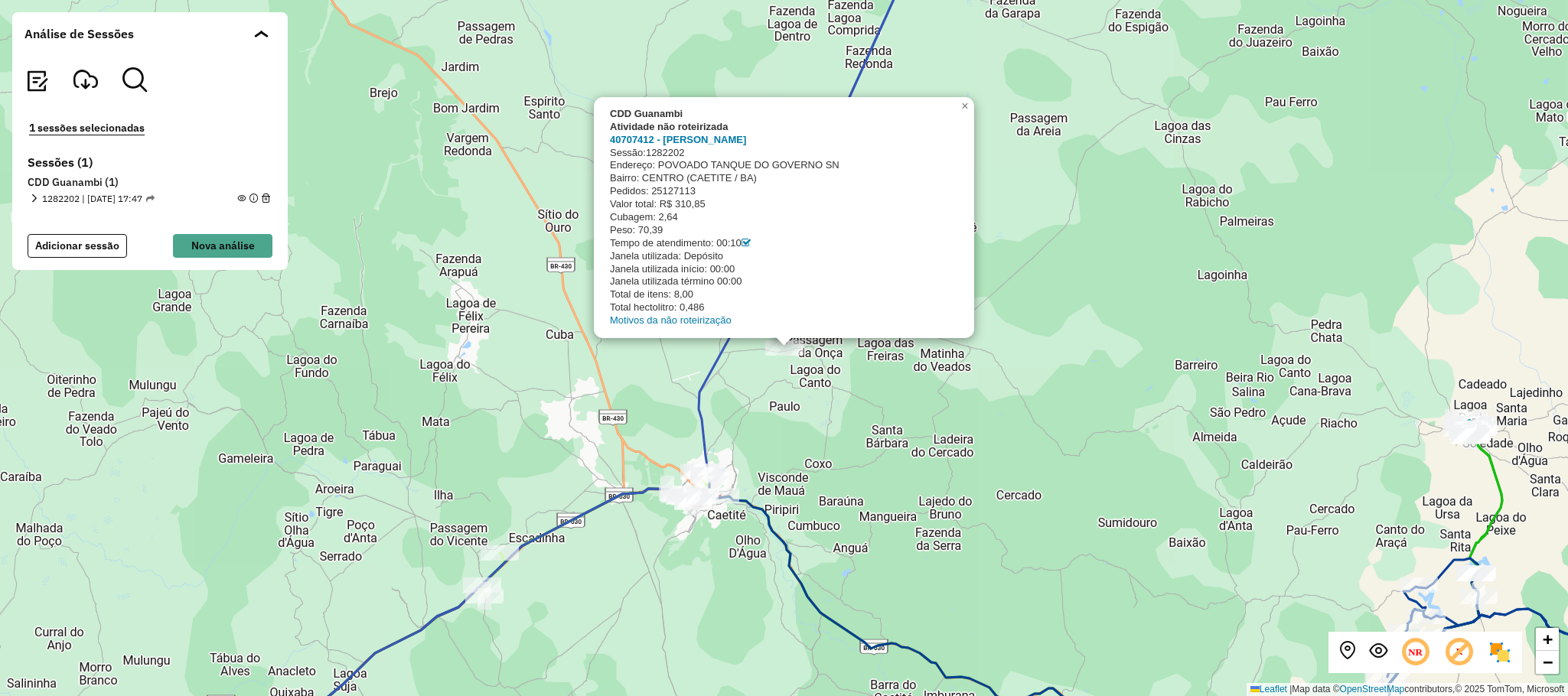
click at [1141, 282] on div "CDD Guanambi Atividade não roteirizada 40707412 - MERCADO FERNANDES Sessão: 128…" at bounding box center [784, 348] width 1568 height 696
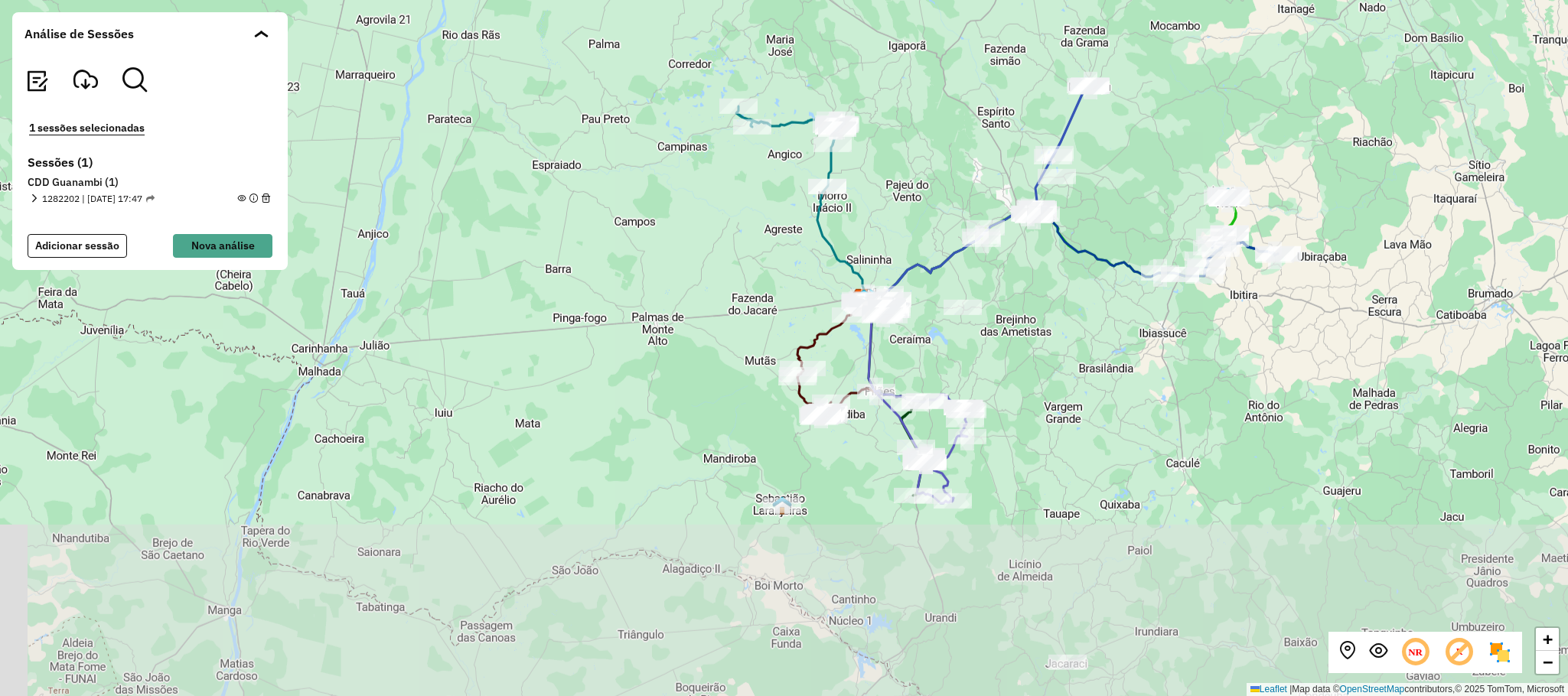
drag, startPoint x: 1147, startPoint y: 523, endPoint x: 1020, endPoint y: 367, distance: 201.2
click at [1134, 347] on div "+ − Leaflet | Map data © OpenStreetMap contributors,© 2025 TomTom, Microsoft" at bounding box center [784, 348] width 1568 height 696
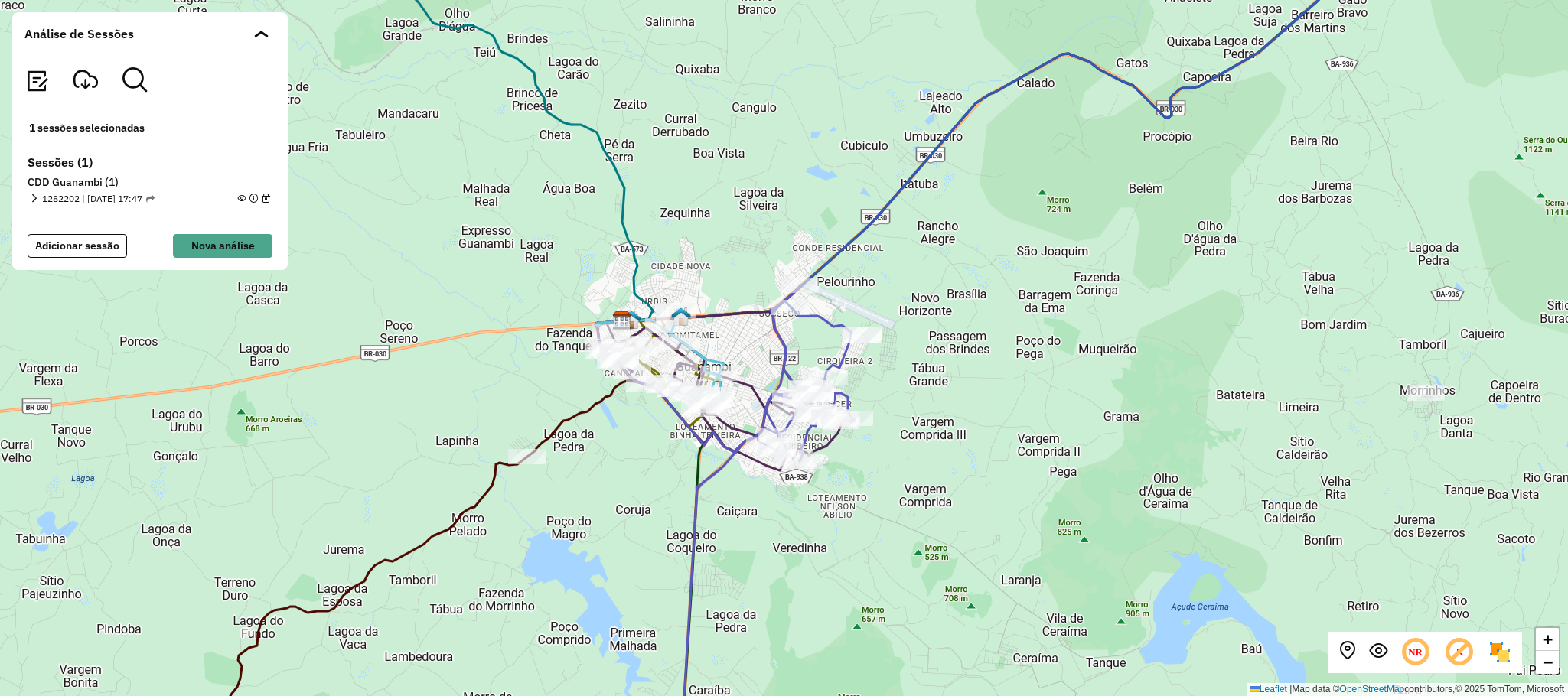
drag, startPoint x: 1107, startPoint y: 372, endPoint x: 1069, endPoint y: 388, distance: 41.2
click at [1075, 383] on div "+ − Leaflet | Map data © OpenStreetMap contributors,© 2025 TomTom, Microsoft" at bounding box center [784, 348] width 1568 height 696
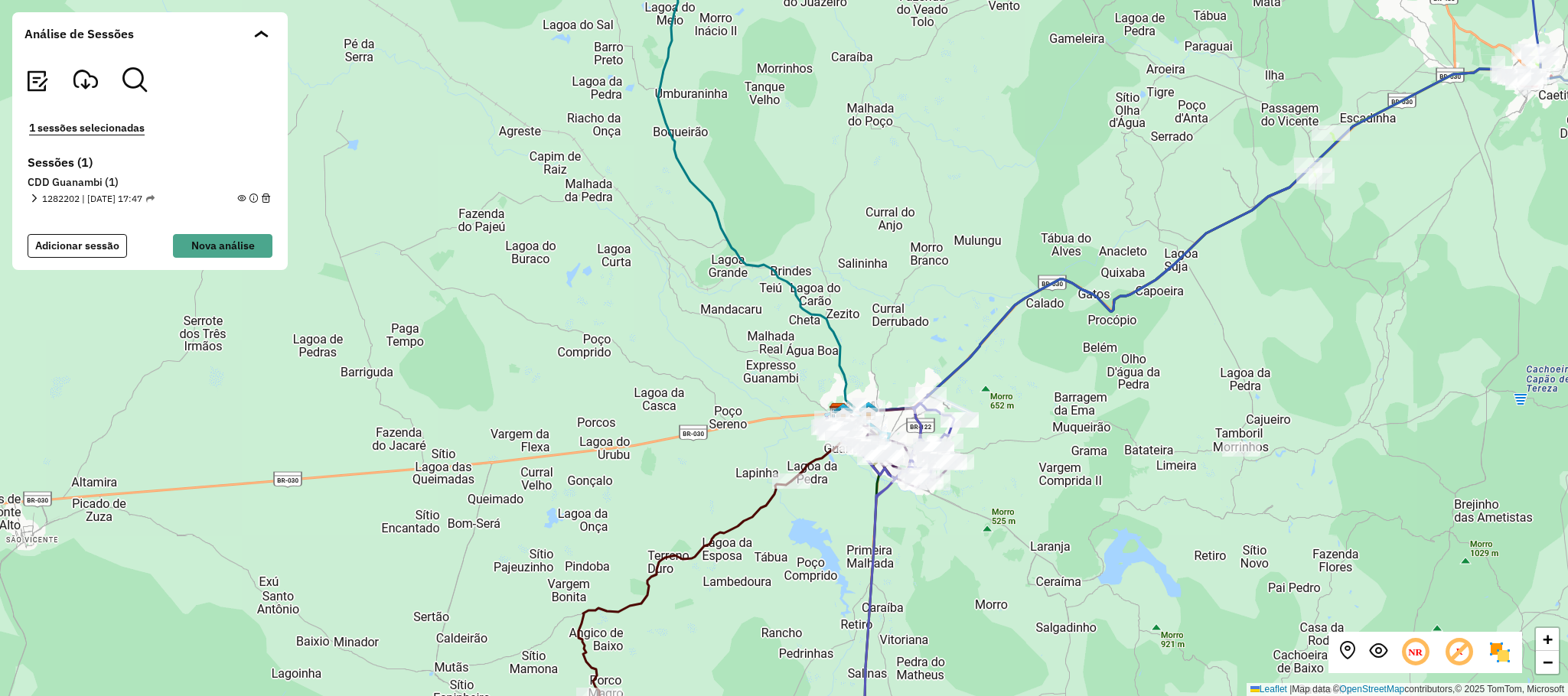
drag, startPoint x: 1277, startPoint y: 480, endPoint x: 1229, endPoint y: 480, distance: 48.0
click at [1230, 482] on div "+ − Leaflet | Map data © OpenStreetMap contributors,© 2025 TomTom, Microsoft" at bounding box center [784, 348] width 1568 height 696
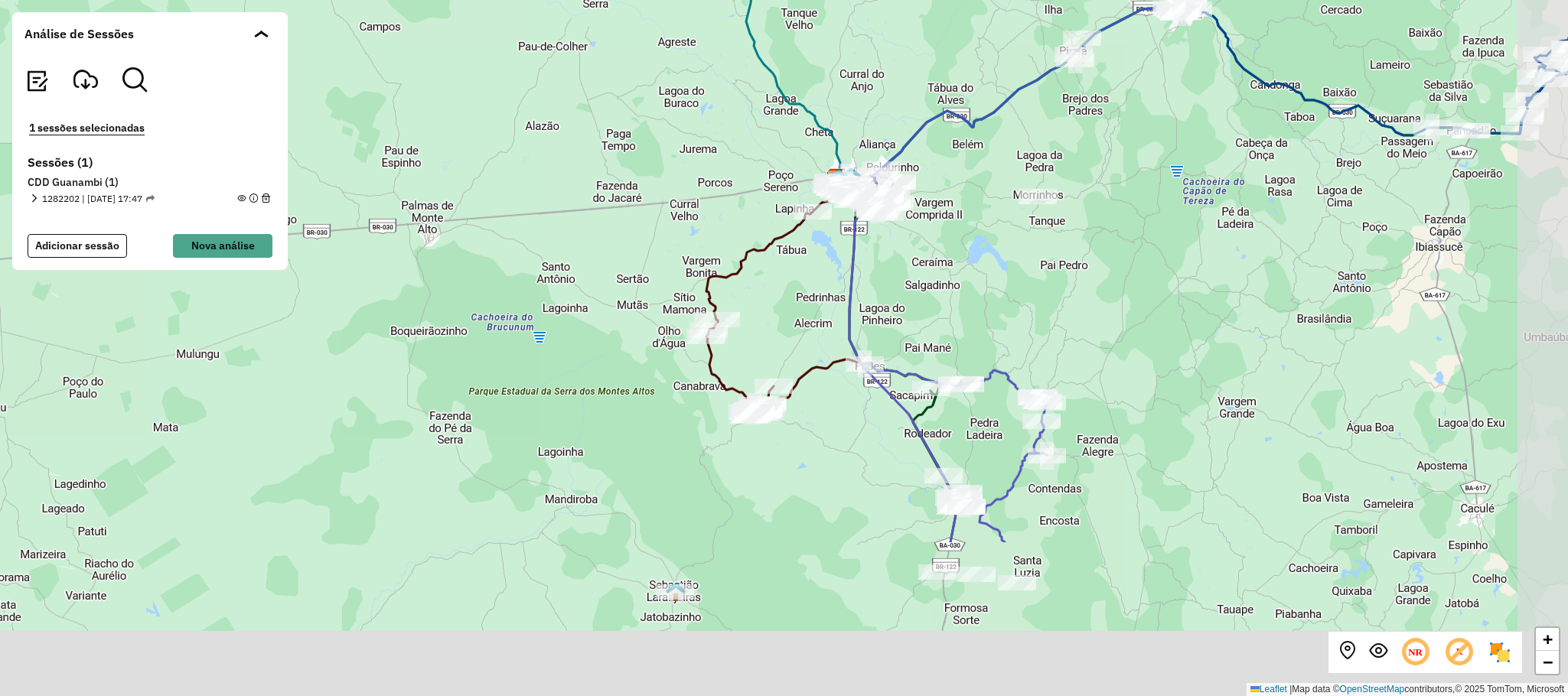
drag, startPoint x: 1007, startPoint y: 457, endPoint x: 751, endPoint y: 166, distance: 387.6
click at [755, 170] on div "+ − Leaflet | Map data © OpenStreetMap contributors,© 2025 TomTom, Microsoft" at bounding box center [784, 348] width 1568 height 696
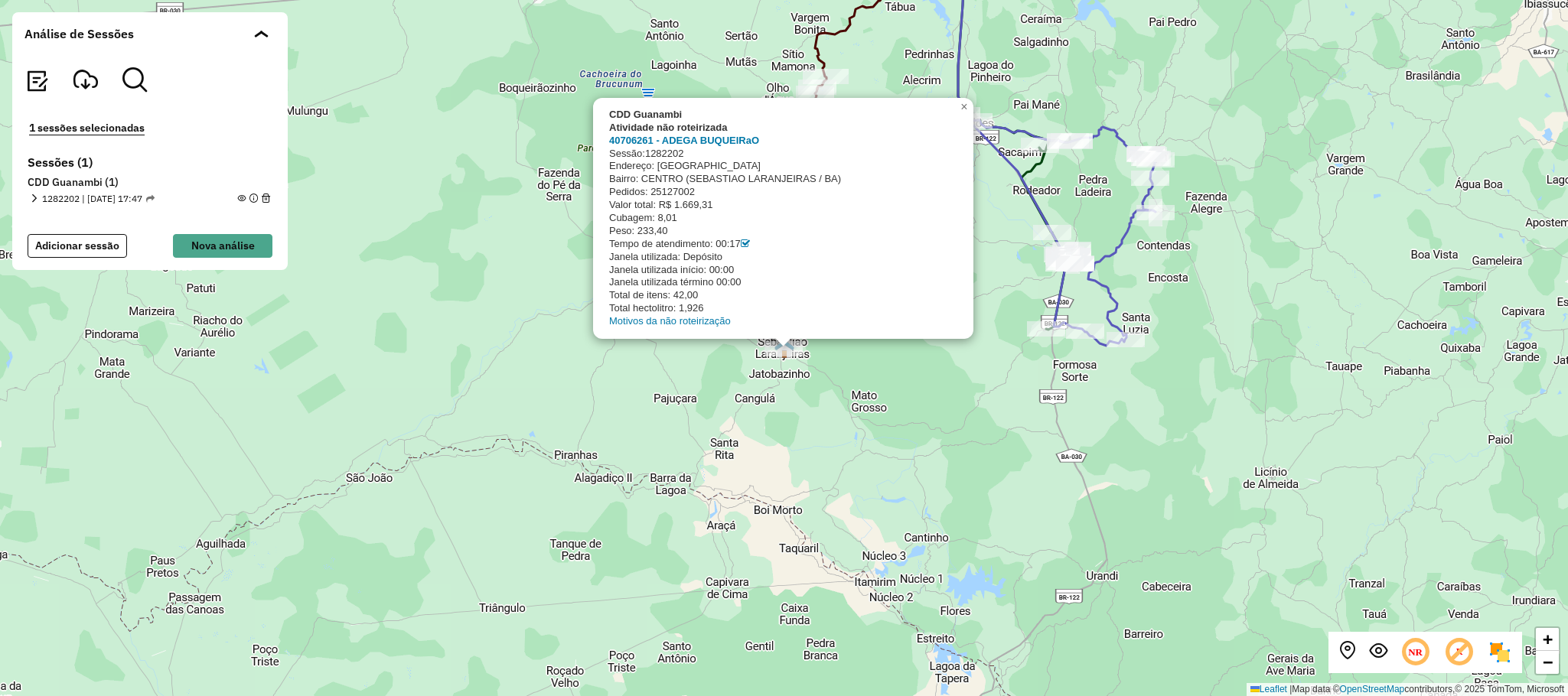
click at [839, 464] on div "CDD Guanambi Atividade não roteirizada 40706261 - ADEGA BUQUEIRaO Sessão: 12822…" at bounding box center [784, 348] width 1568 height 696
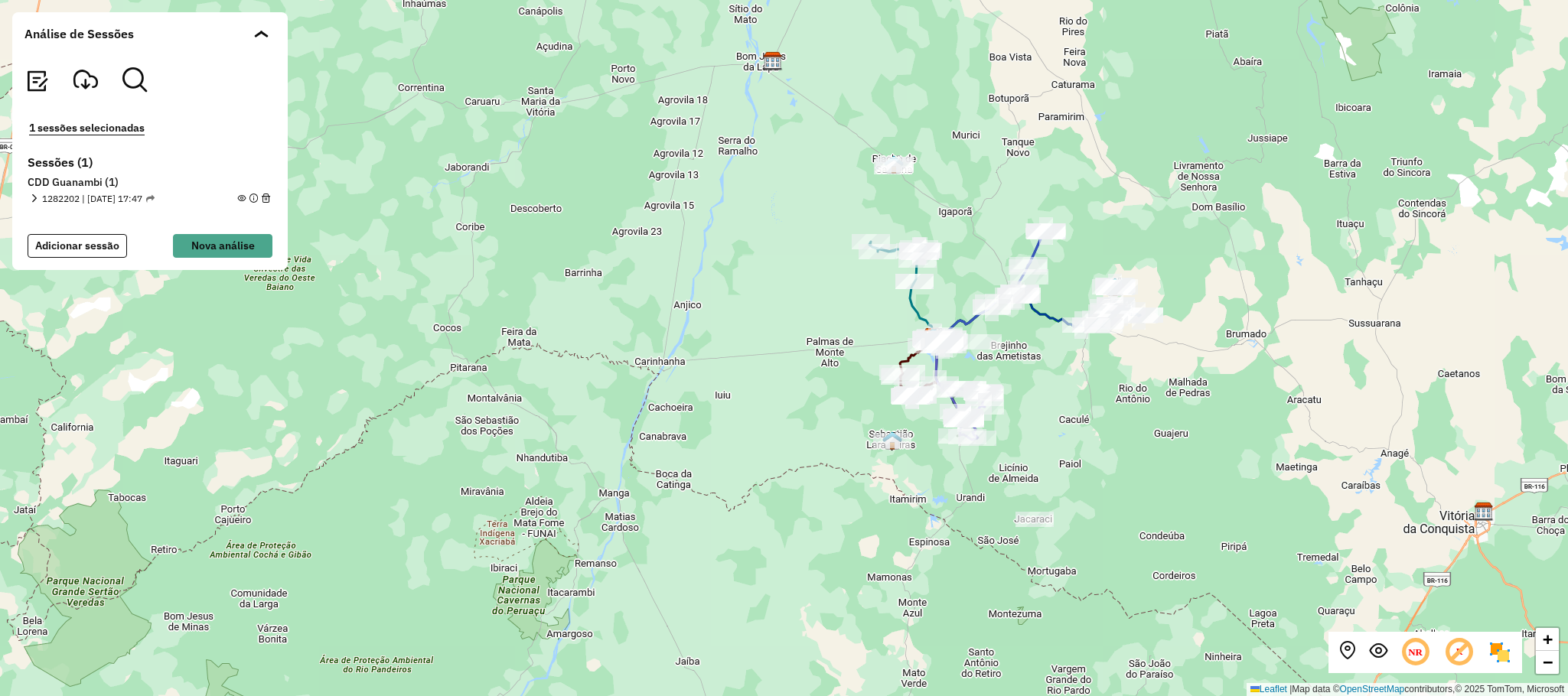
drag, startPoint x: 1243, startPoint y: 510, endPoint x: 1185, endPoint y: 529, distance: 61.0
click at [1192, 529] on div "+ − Leaflet | Map data © OpenStreetMap contributors,© 2025 TomTom, Microsoft" at bounding box center [784, 348] width 1568 height 696
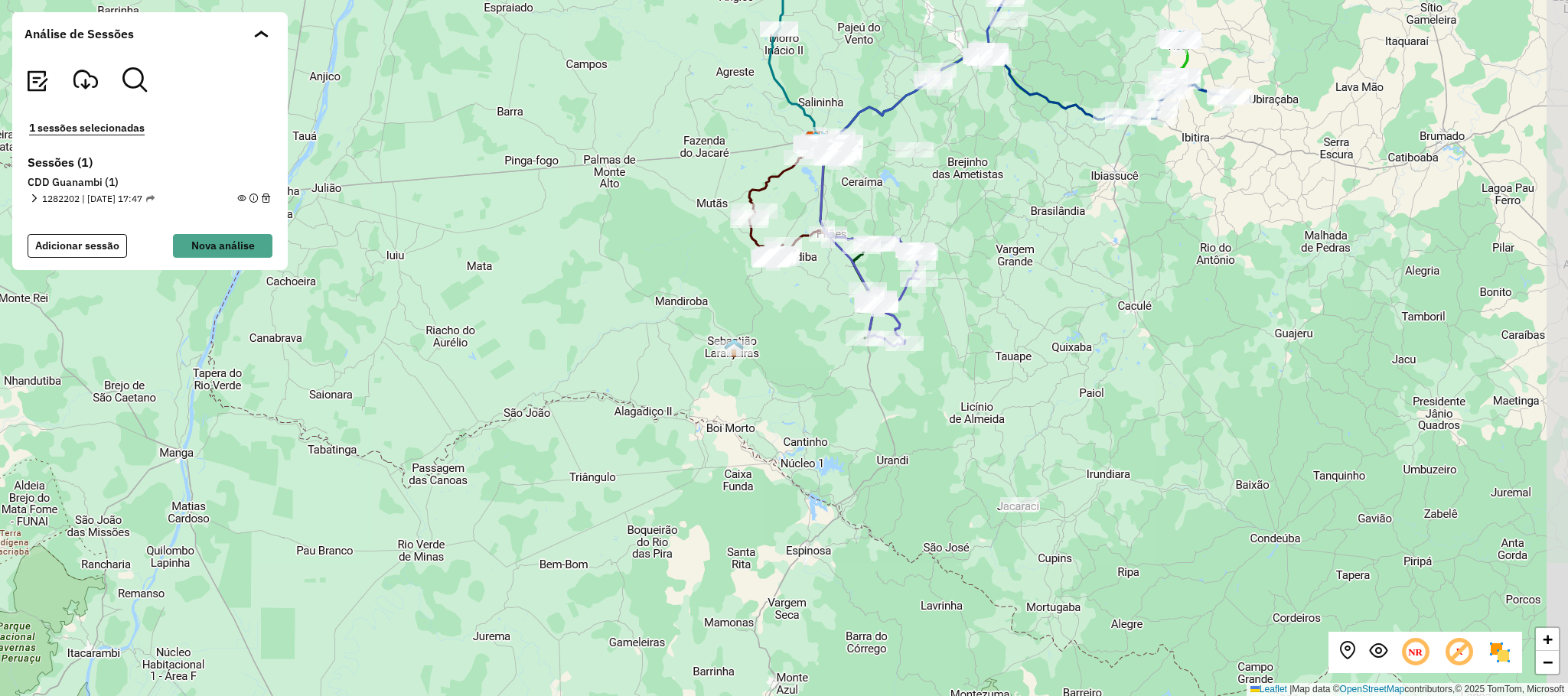
drag, startPoint x: 1069, startPoint y: 571, endPoint x: 1014, endPoint y: 544, distance: 61.3
click at [1014, 544] on div "+ − Leaflet | Map data © OpenStreetMap contributors,© 2025 TomTom, Microsoft" at bounding box center [784, 348] width 1568 height 696
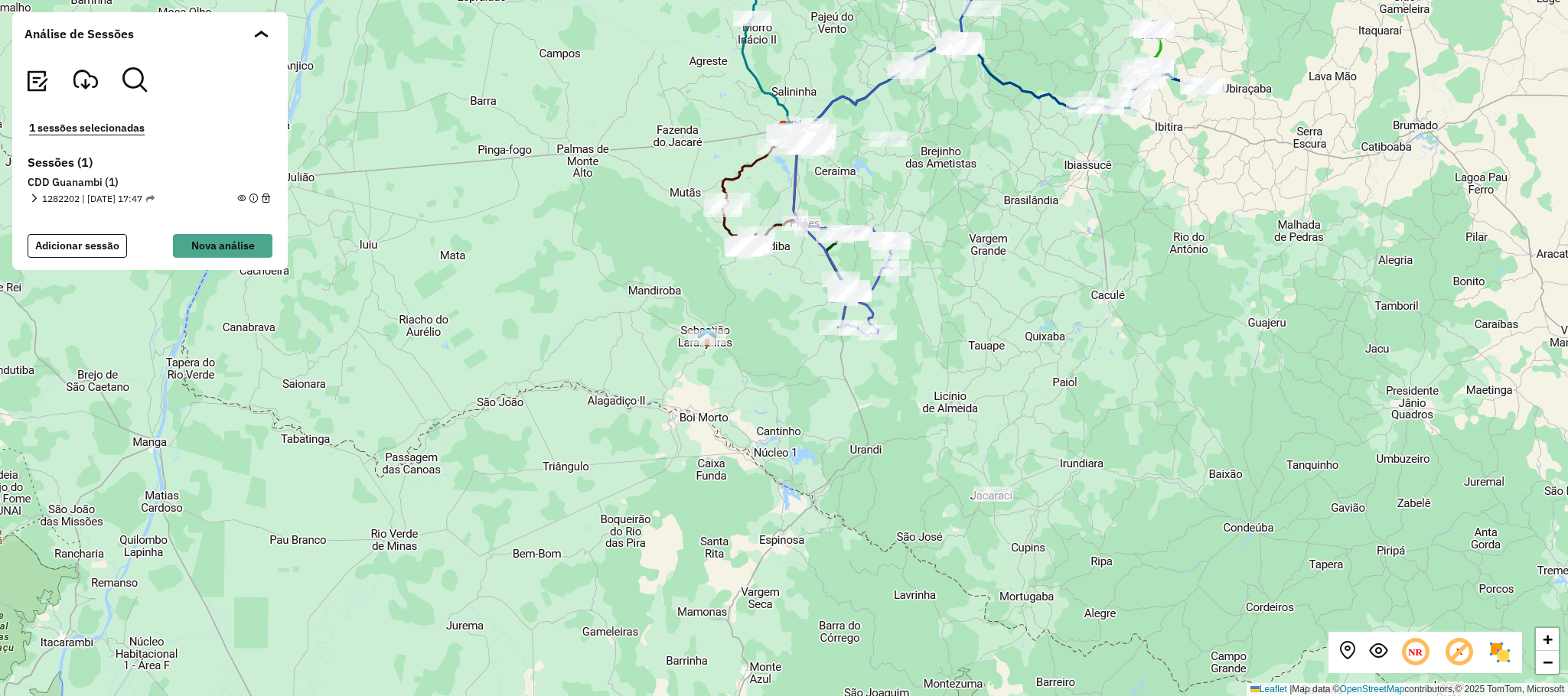
drag, startPoint x: 816, startPoint y: 427, endPoint x: 906, endPoint y: 575, distance: 173.2
click at [906, 575] on div "+ − Leaflet | Map data © OpenStreetMap contributors,© 2025 TomTom, Microsoft" at bounding box center [784, 348] width 1568 height 696
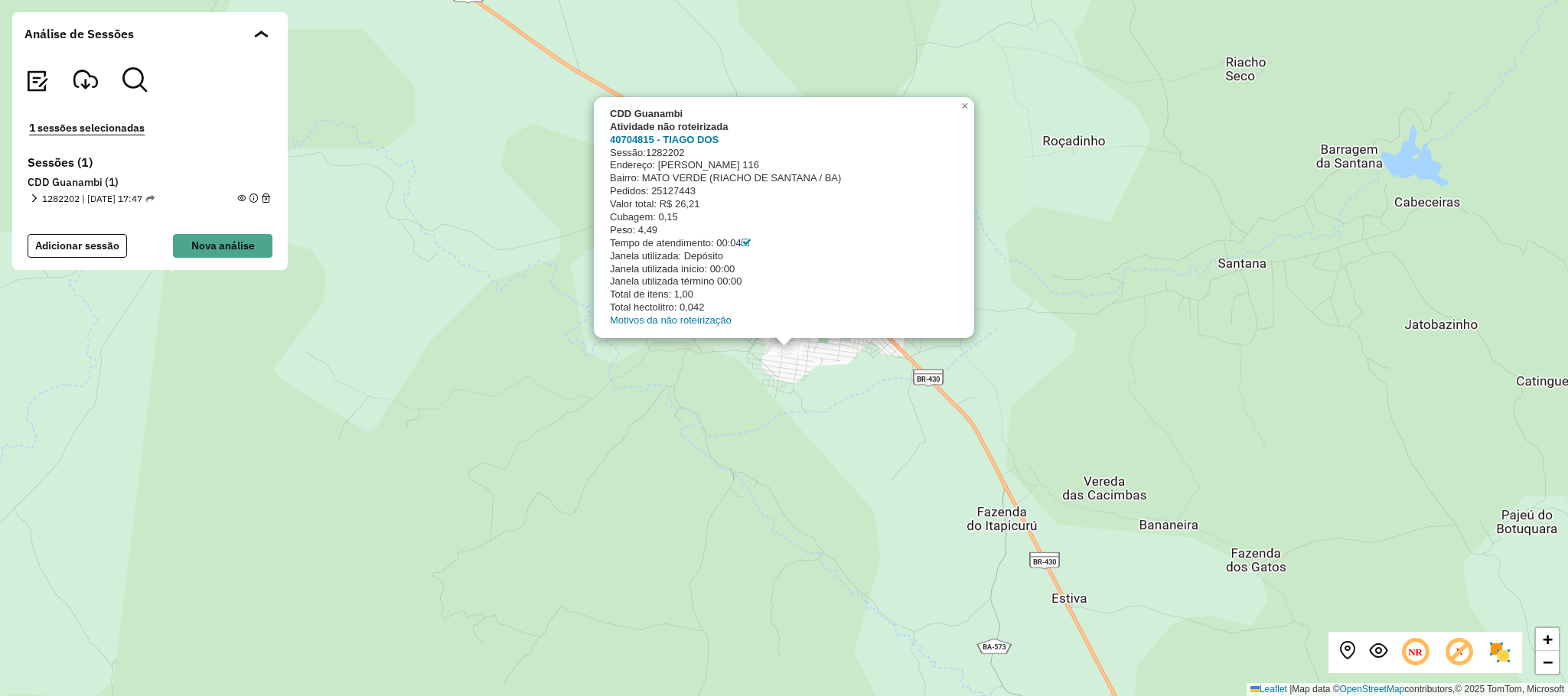
drag, startPoint x: 441, startPoint y: 154, endPoint x: 475, endPoint y: 154, distance: 34.0
click at [459, 154] on div "CDD Guanambi Atividade não roteirizada 40704815 - TIAGO DOS Sessão: 1282202 End…" at bounding box center [784, 348] width 1568 height 696
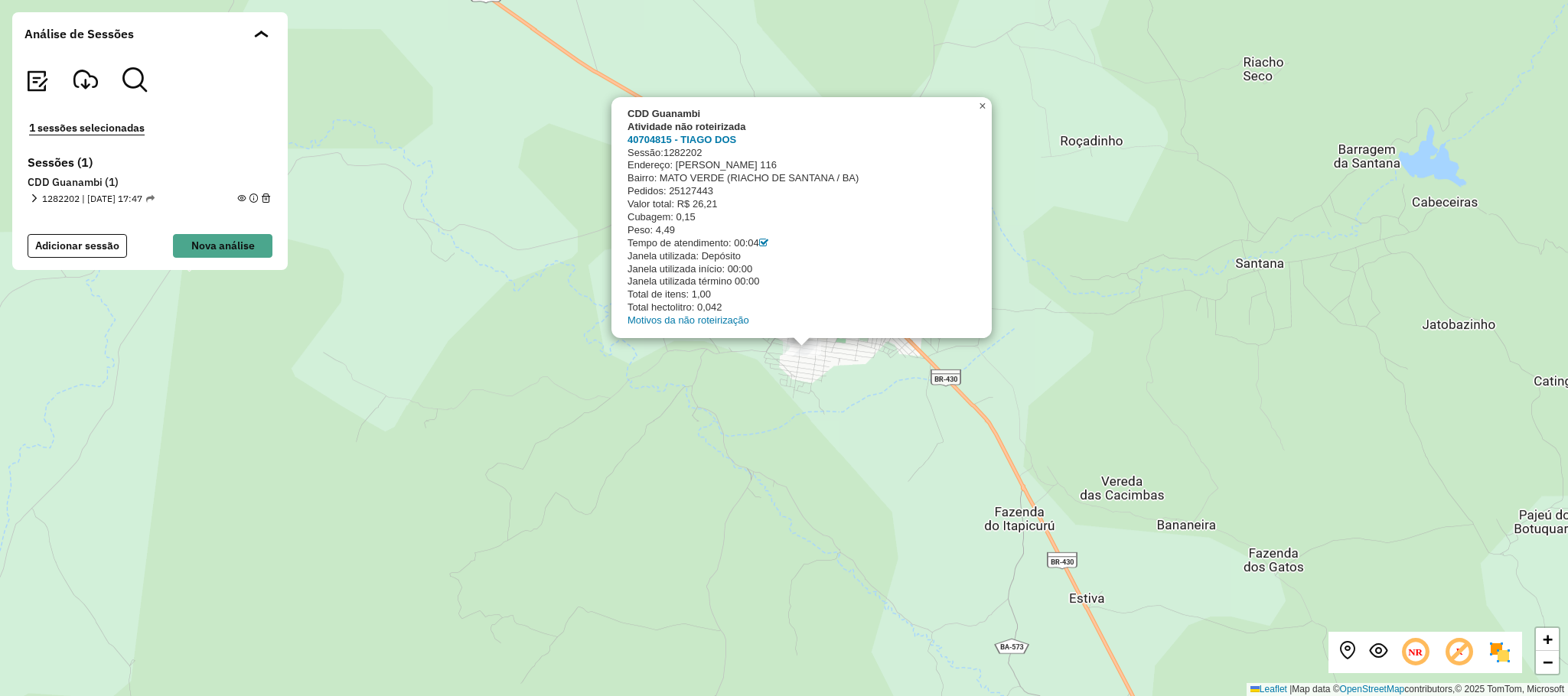
click at [982, 112] on span "×" at bounding box center [982, 105] width 7 height 13
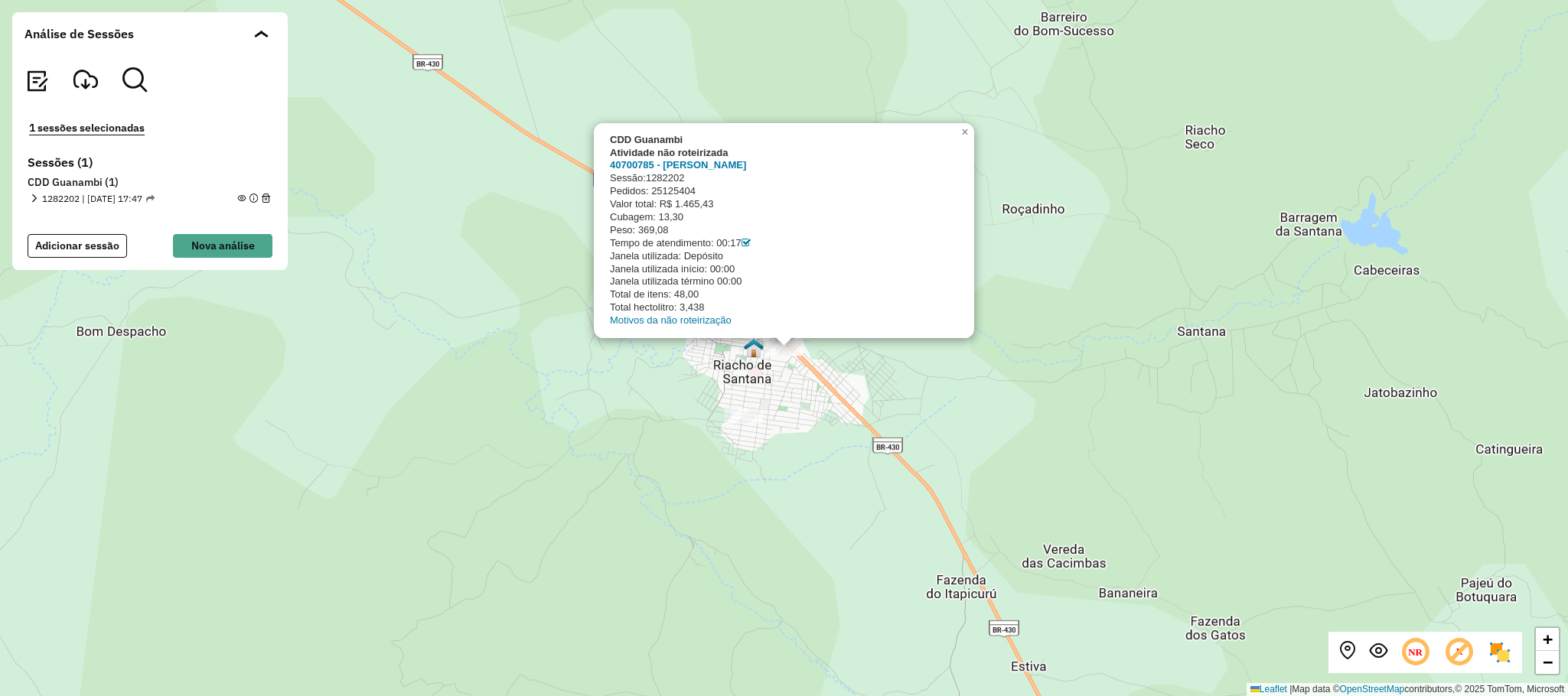
click at [1047, 268] on div "CDD Guanambi Atividade não roteirizada 40700785 - [PERSON_NAME]: 1282202 Pedido…" at bounding box center [784, 348] width 1568 height 696
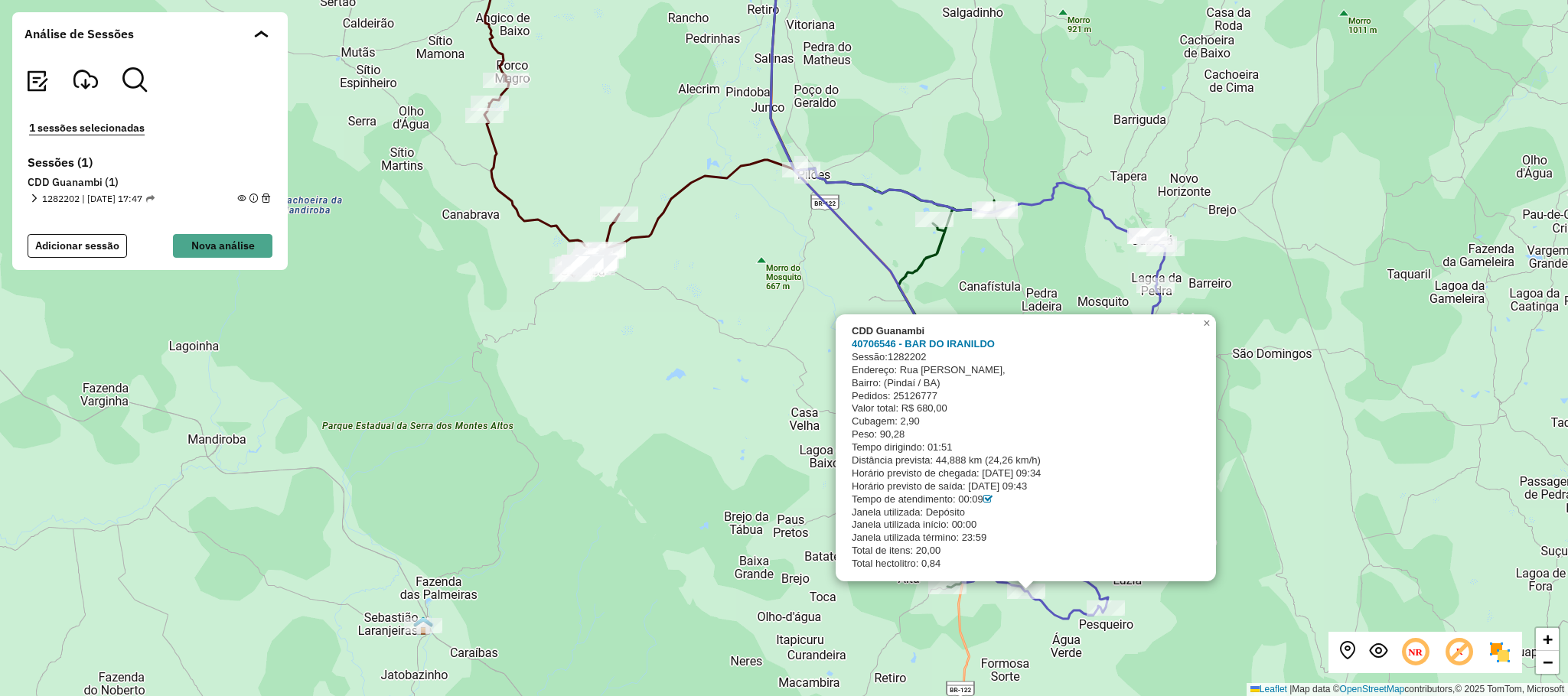
click at [1378, 434] on div "CDD Guanambi 40706546 - BAR DO IRANILDO Sessão: 1282202 Endereço: [GEOGRAPHIC_D…" at bounding box center [784, 348] width 1568 height 696
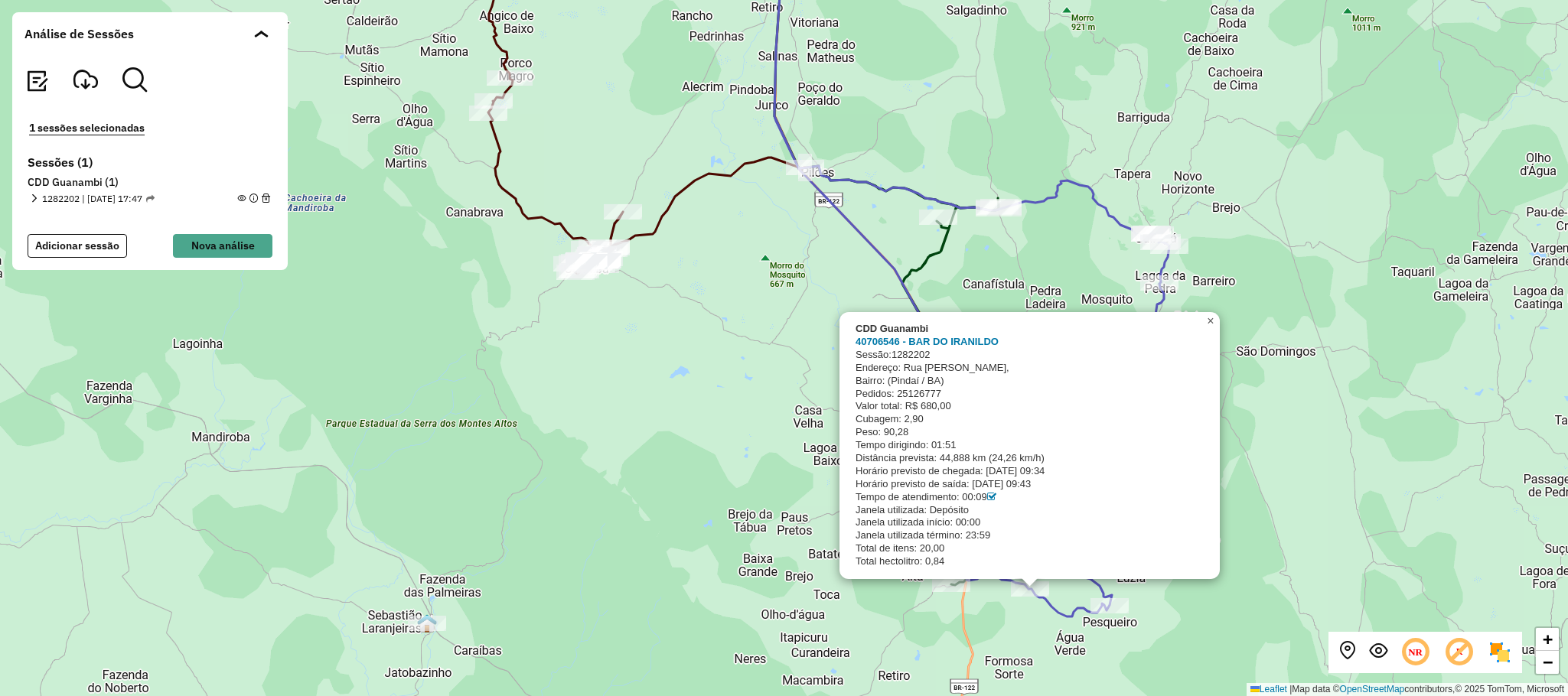
click at [1210, 317] on span "×" at bounding box center [1210, 321] width 7 height 13
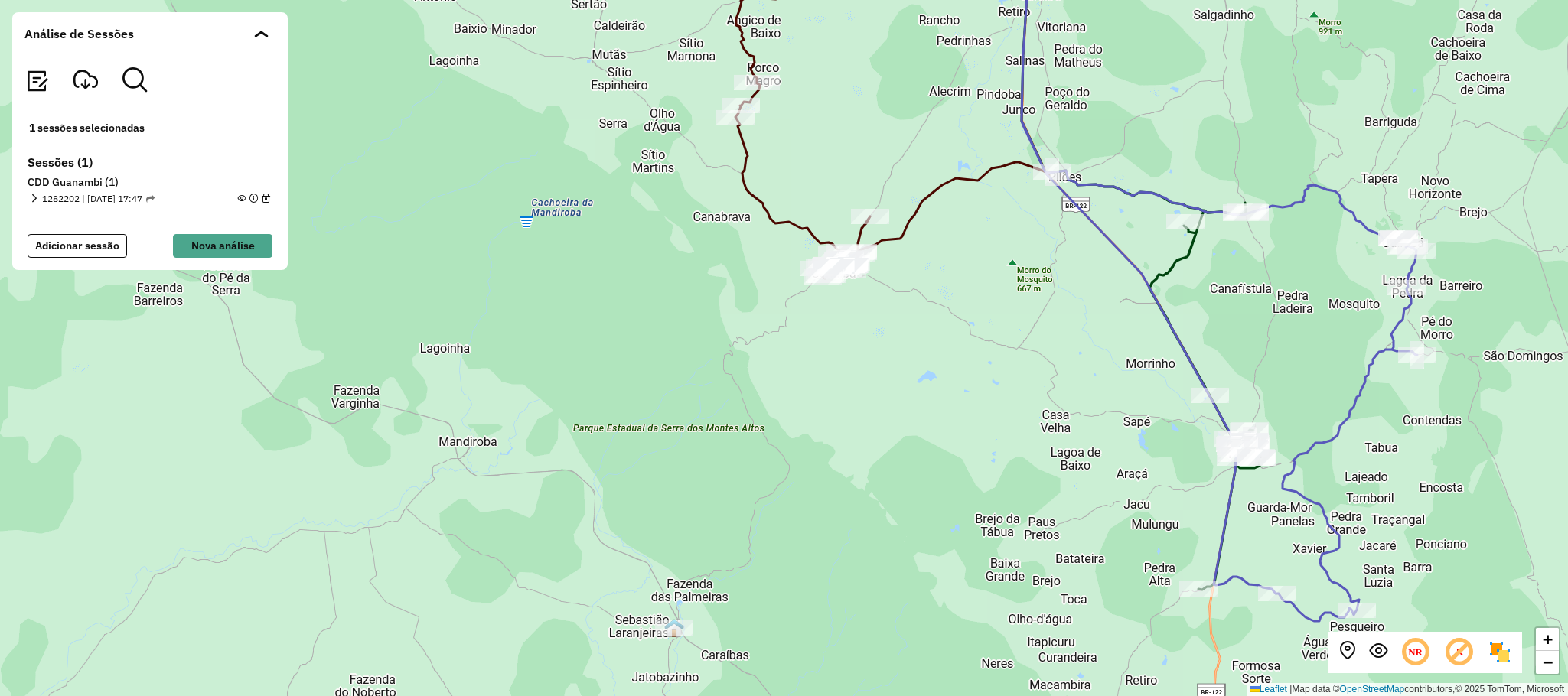
drag, startPoint x: 1399, startPoint y: 397, endPoint x: 1357, endPoint y: 438, distance: 58.7
click at [1357, 438] on div "+ − Leaflet | Map data © OpenStreetMap contributors,© 2025 TomTom, Microsoft" at bounding box center [784, 348] width 1568 height 696
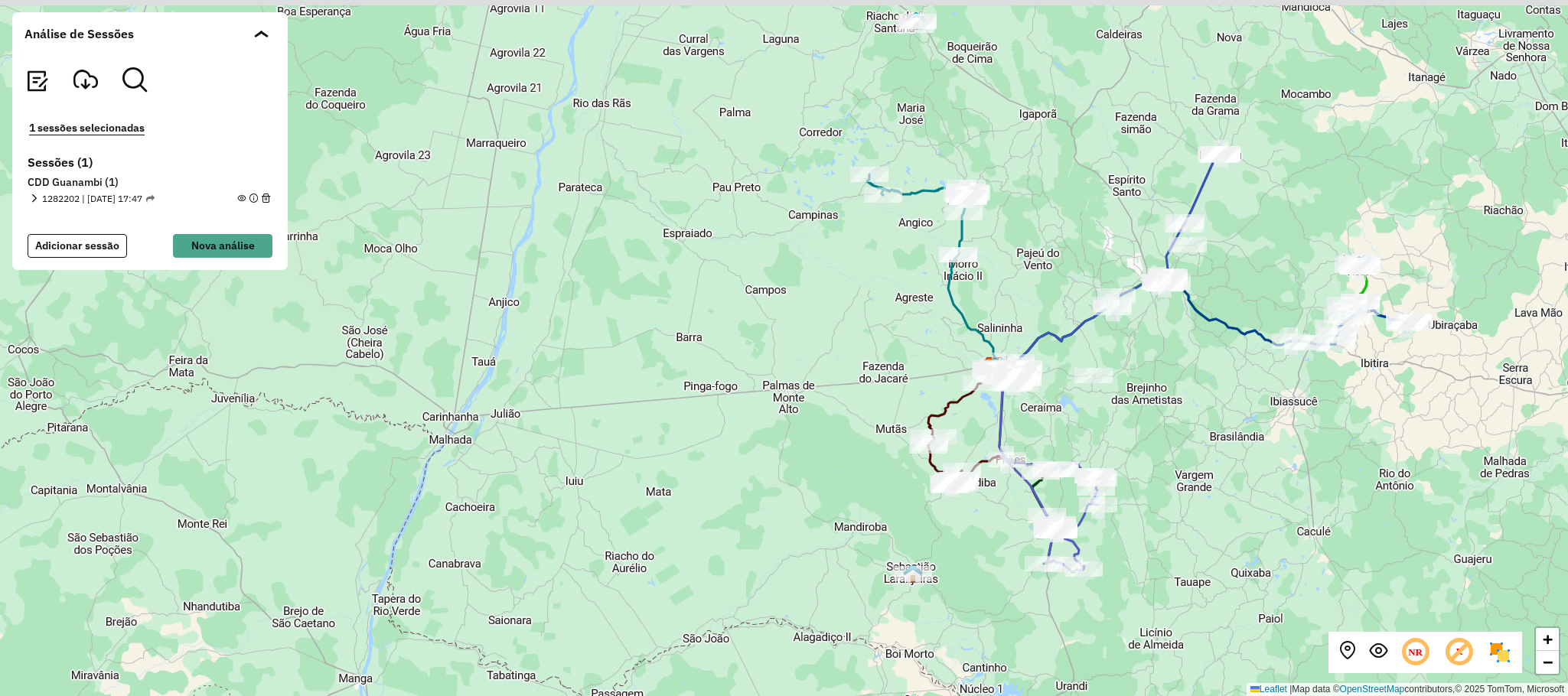
drag, startPoint x: 913, startPoint y: 429, endPoint x: 996, endPoint y: 539, distance: 137.8
click at [996, 539] on div "+ − Leaflet | Map data © OpenStreetMap contributors,© 2025 TomTom, Microsoft" at bounding box center [784, 348] width 1568 height 696
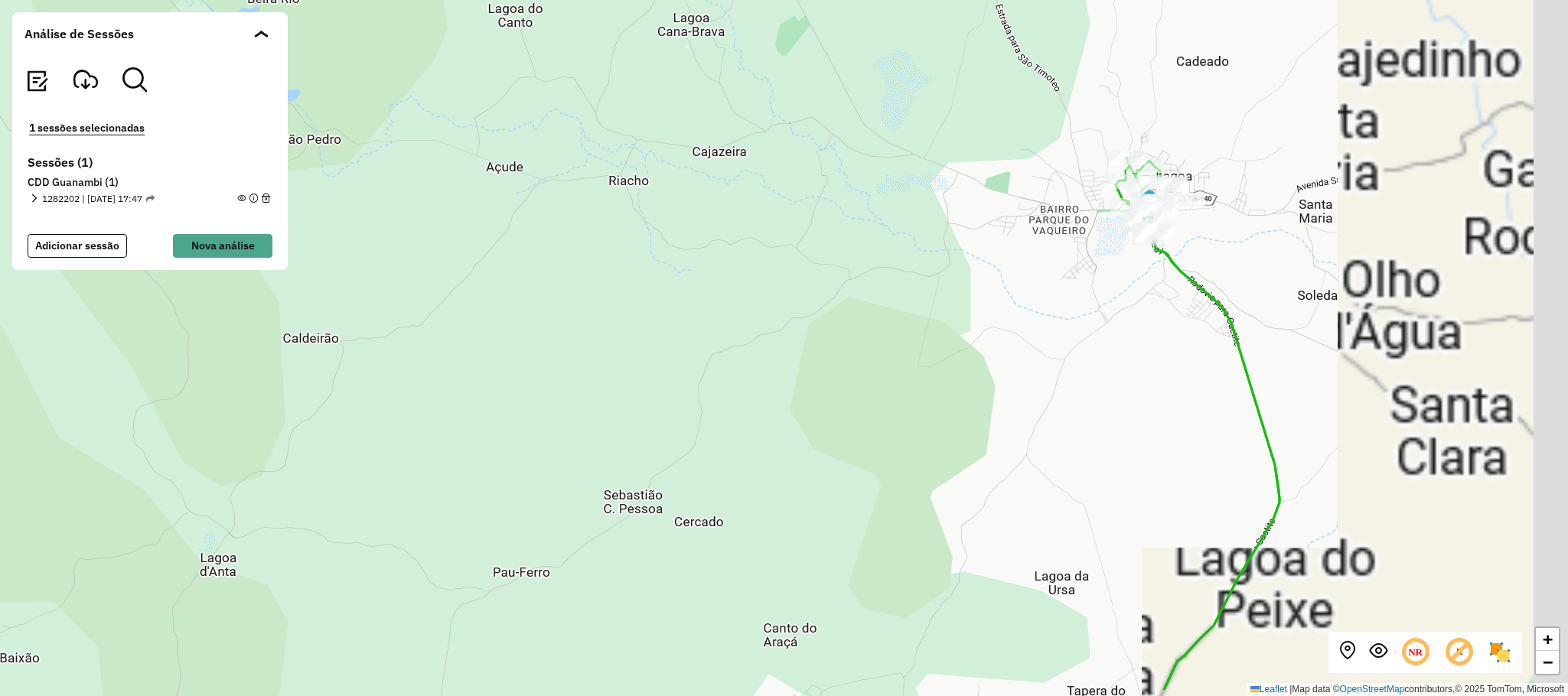
drag, startPoint x: 1277, startPoint y: 339, endPoint x: 951, endPoint y: 257, distance: 336.2
click at [951, 257] on div "+ − Leaflet | Map data © OpenStreetMap contributors,© 2025 TomTom, Microsoft" at bounding box center [784, 348] width 1568 height 696
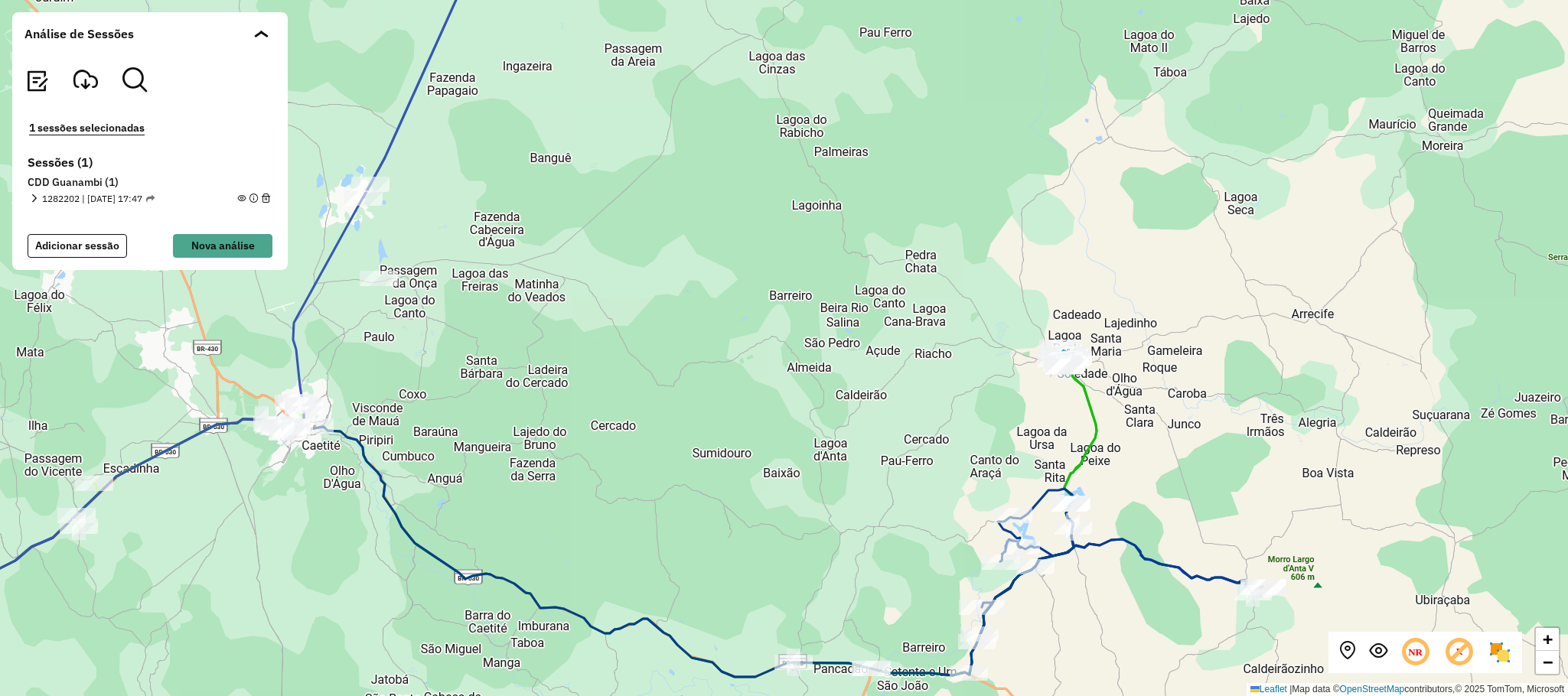
drag, startPoint x: 1298, startPoint y: 482, endPoint x: 1236, endPoint y: 271, distance: 219.9
click at [1237, 273] on div "+ − Leaflet | Map data © OpenStreetMap contributors,© 2025 TomTom, Microsoft" at bounding box center [784, 348] width 1568 height 696
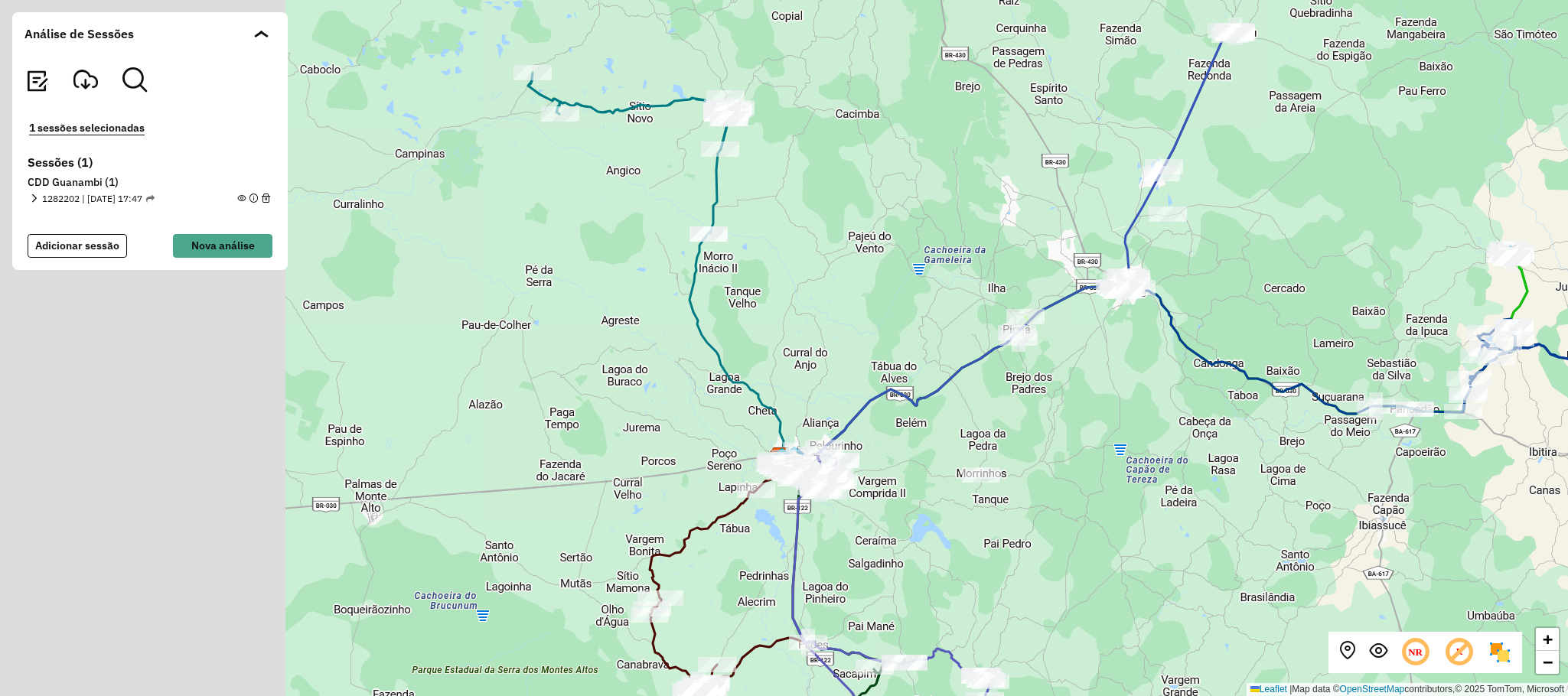
drag, startPoint x: 778, startPoint y: 452, endPoint x: 1102, endPoint y: 366, distance: 335.2
click at [1073, 377] on div "+ − Leaflet | Map data © OpenStreetMap contributors,© 2025 TomTom, Microsoft" at bounding box center [784, 348] width 1568 height 696
